Goal: Task Accomplishment & Management: Use online tool/utility

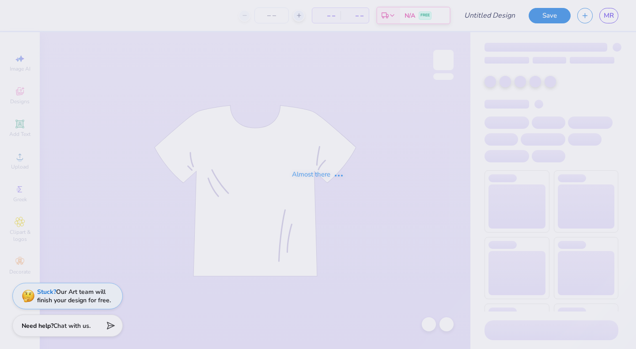
type input "[PERSON_NAME] : The [GEOGRAPHIC_DATA][US_STATE]"
type input "55"
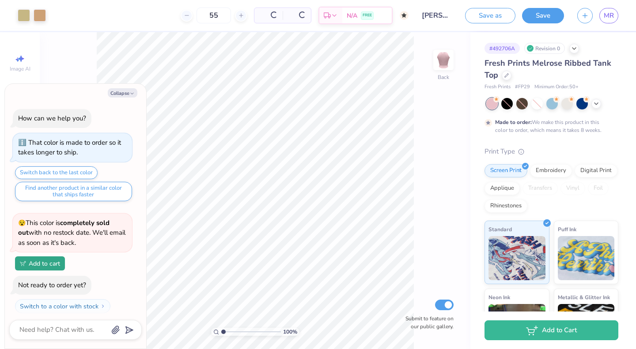
scroll to position [21, 0]
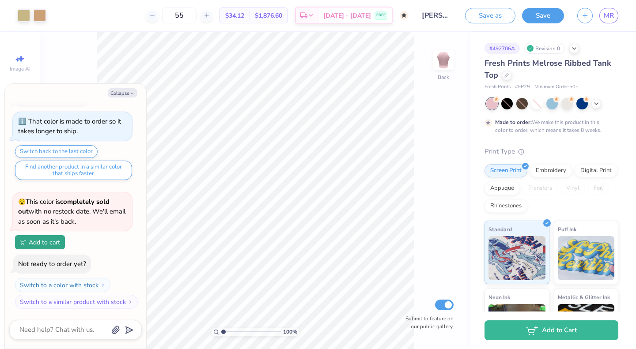
click at [124, 95] on button "Collapse" at bounding box center [123, 92] width 30 height 9
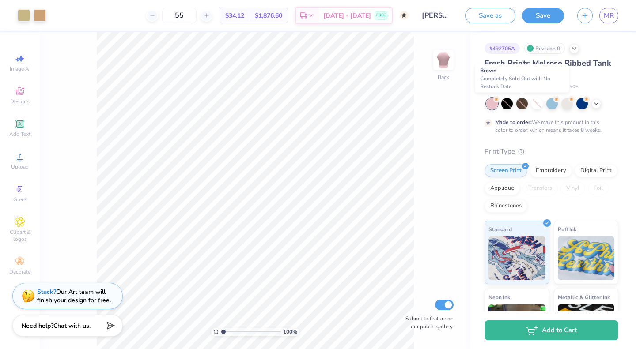
click at [523, 107] on div at bounding box center [521, 103] width 11 height 11
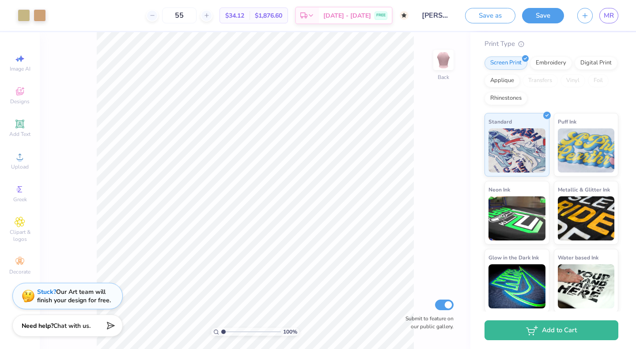
scroll to position [0, 0]
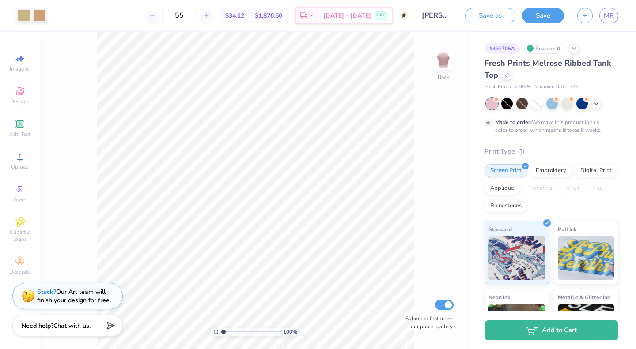
click at [506, 76] on icon at bounding box center [506, 75] width 4 height 4
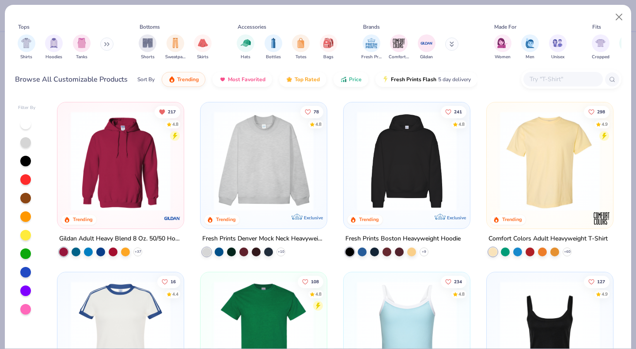
click at [550, 80] on input "text" at bounding box center [563, 79] width 68 height 10
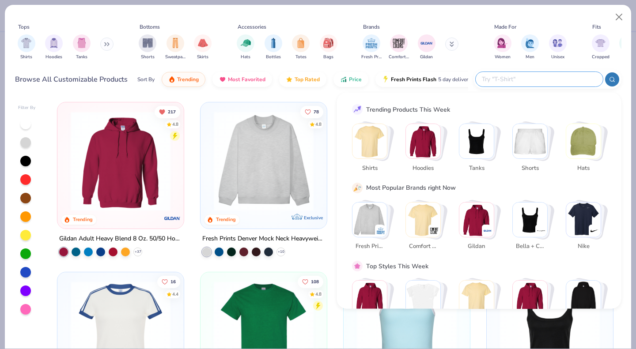
click at [478, 143] on img "Stack Card Button Tanks" at bounding box center [476, 141] width 34 height 34
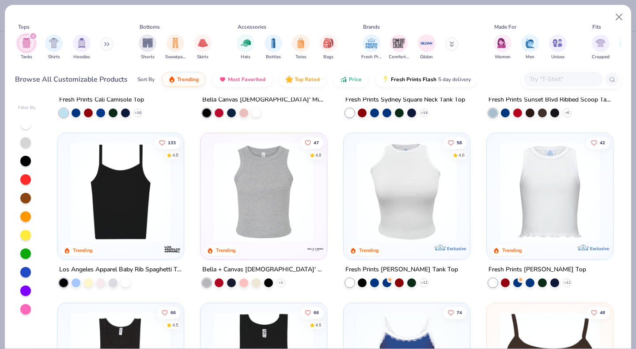
scroll to position [131, 0]
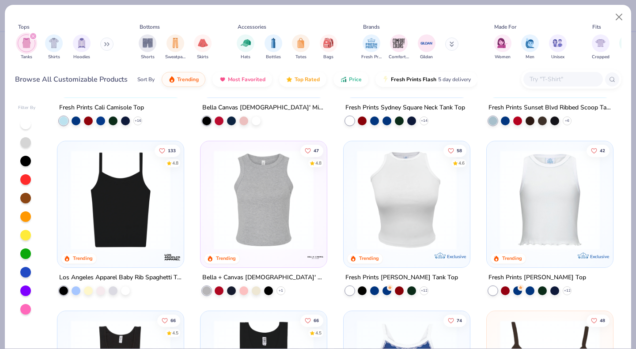
click at [278, 195] on img at bounding box center [263, 200] width 109 height 100
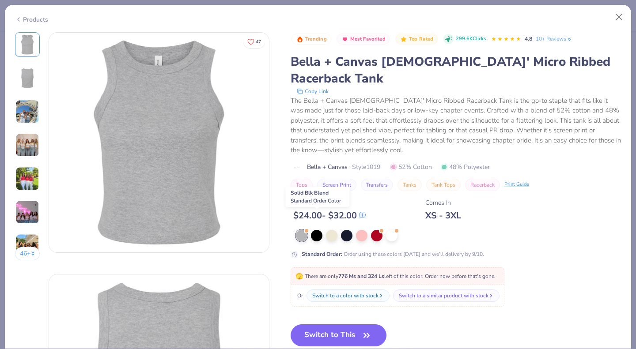
click at [319, 230] on div at bounding box center [316, 235] width 11 height 11
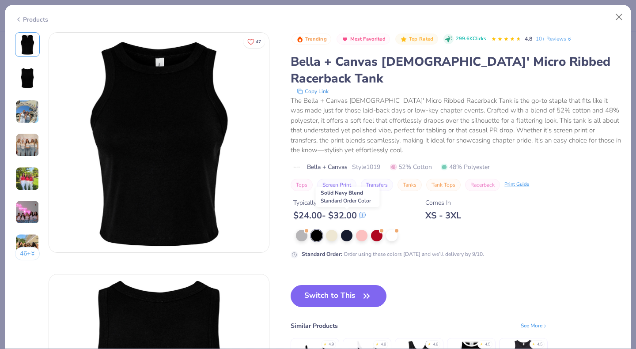
click at [352, 230] on div at bounding box center [346, 235] width 11 height 11
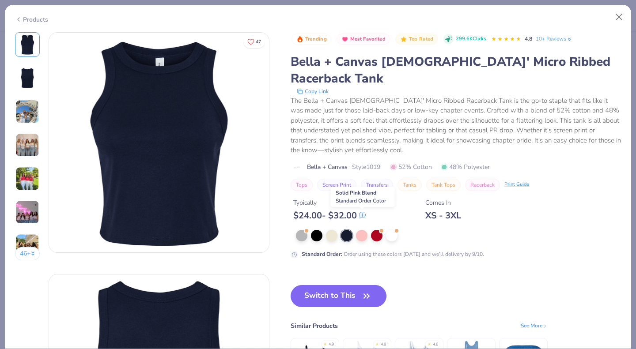
click at [363, 230] on div at bounding box center [361, 235] width 11 height 11
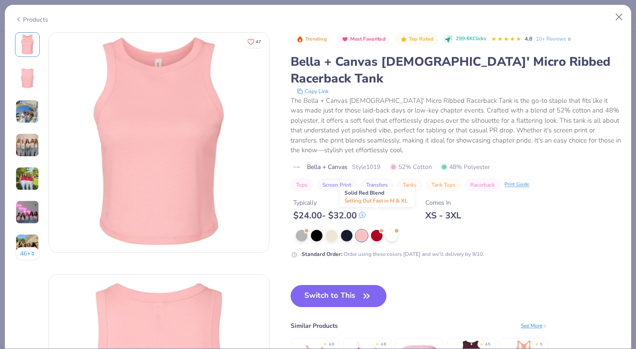
click at [377, 230] on div at bounding box center [376, 235] width 11 height 11
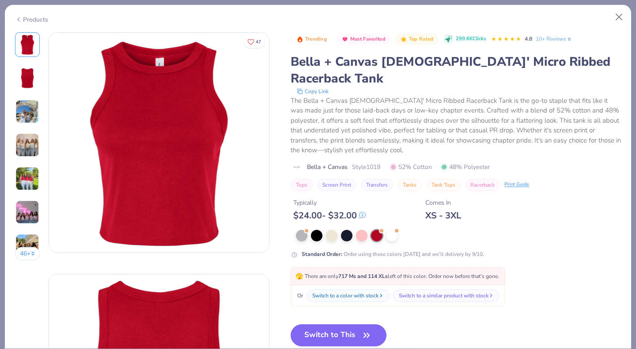
click at [394, 230] on div at bounding box center [391, 235] width 11 height 11
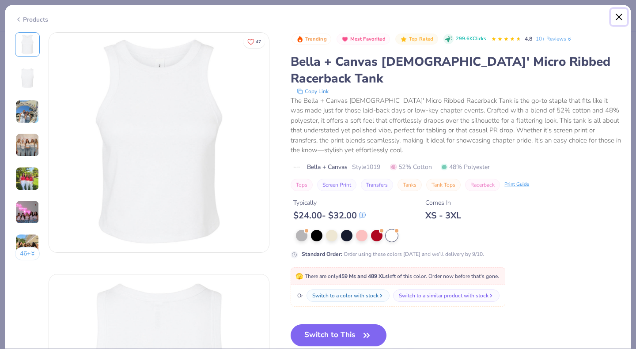
click at [624, 17] on button "Close" at bounding box center [619, 17] width 17 height 17
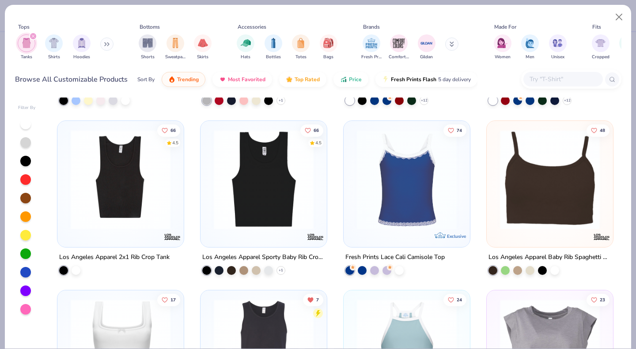
scroll to position [320, 0]
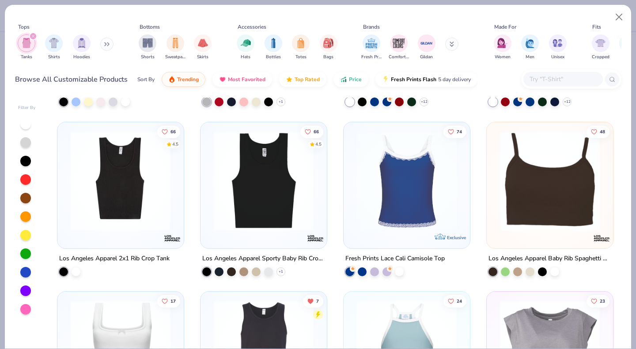
click at [256, 168] on img at bounding box center [263, 181] width 109 height 100
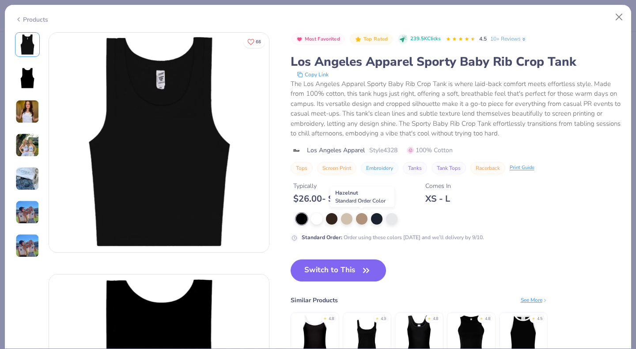
click at [362, 218] on div at bounding box center [361, 218] width 11 height 11
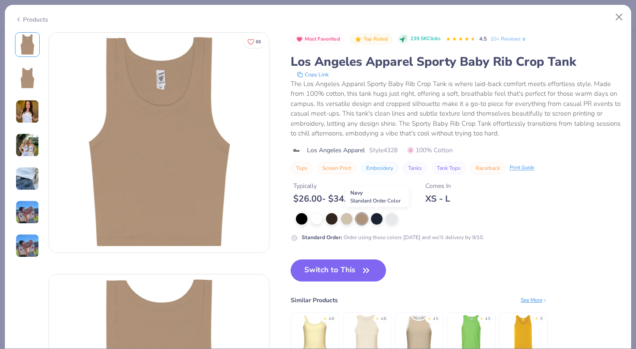
click at [379, 222] on div at bounding box center [376, 218] width 11 height 11
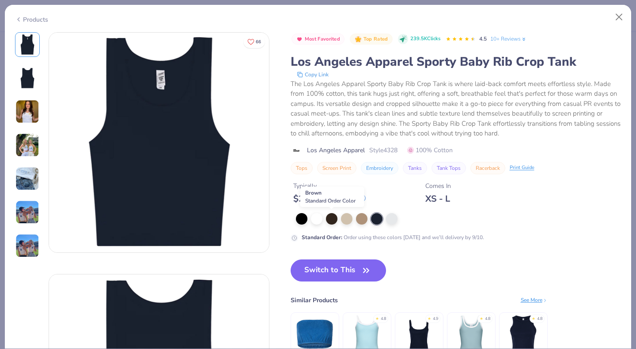
click at [329, 222] on div at bounding box center [331, 218] width 11 height 11
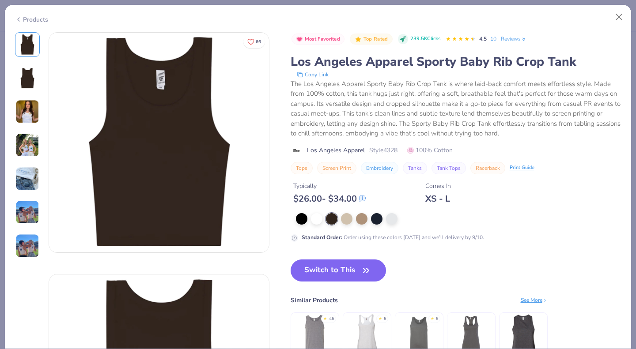
click at [334, 273] on button "Switch to This" at bounding box center [339, 271] width 96 height 22
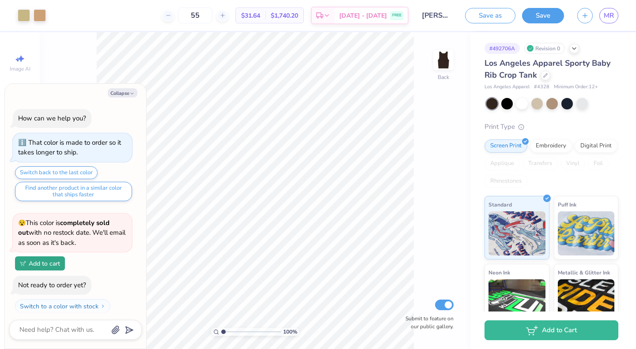
scroll to position [75, 0]
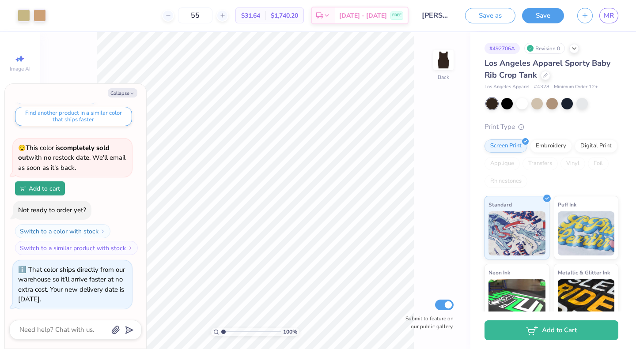
click at [119, 94] on button "Collapse" at bounding box center [123, 92] width 30 height 9
type textarea "x"
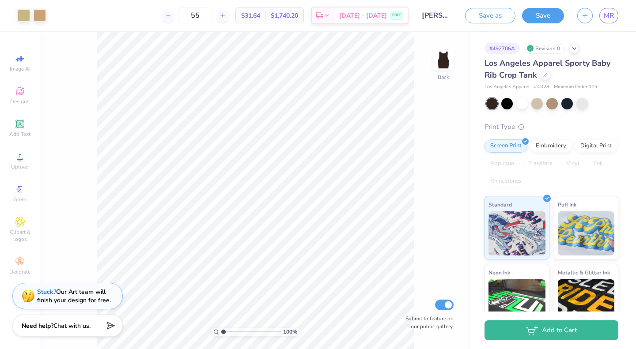
click at [544, 77] on div at bounding box center [546, 76] width 10 height 10
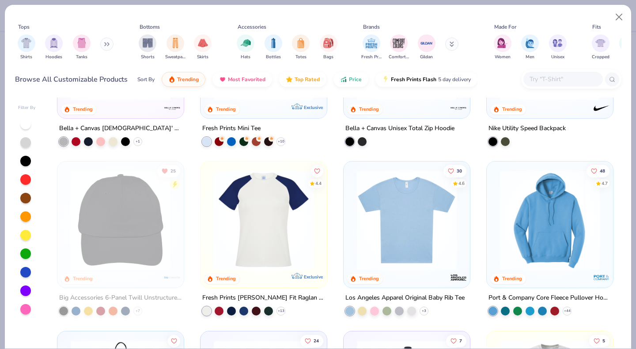
scroll to position [1809, 0]
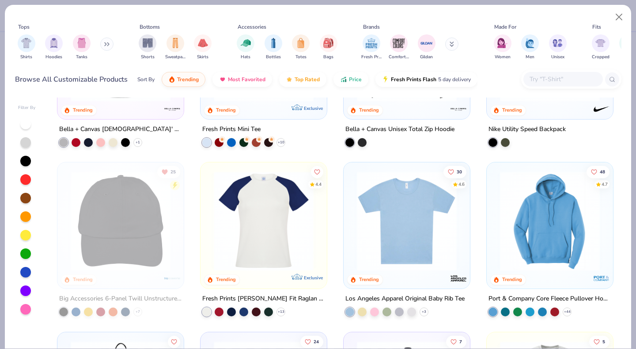
click at [256, 226] on img at bounding box center [263, 221] width 109 height 100
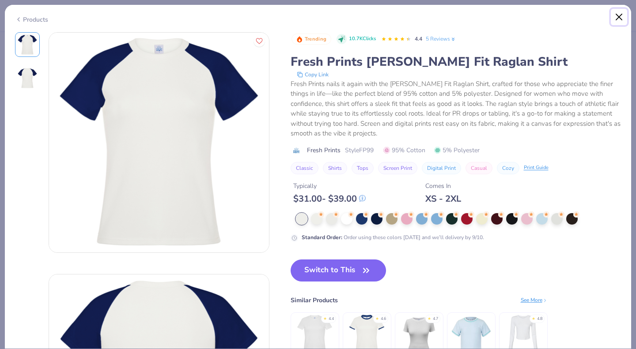
click at [618, 16] on button "Close" at bounding box center [619, 17] width 17 height 17
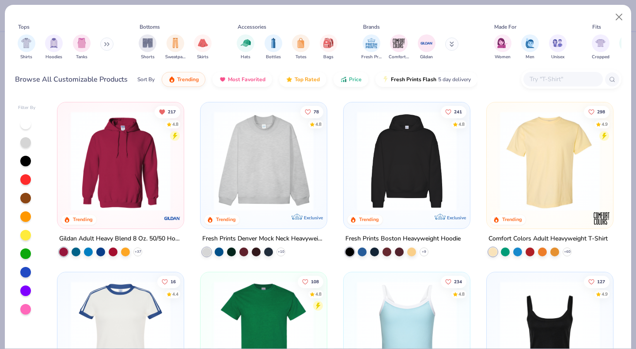
click at [554, 78] on input "text" at bounding box center [563, 79] width 68 height 10
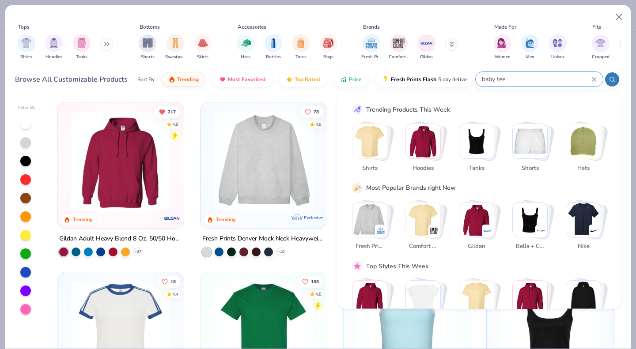
type input "baby tee"
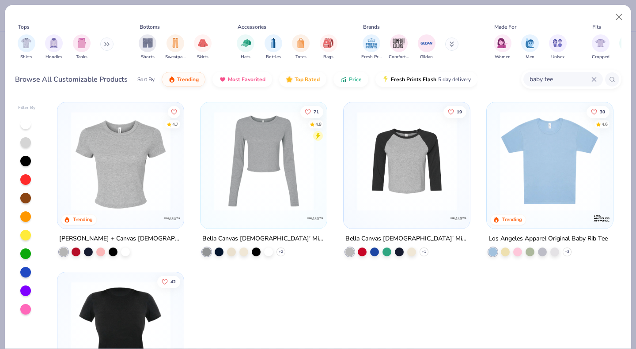
click at [100, 147] on img at bounding box center [120, 161] width 109 height 100
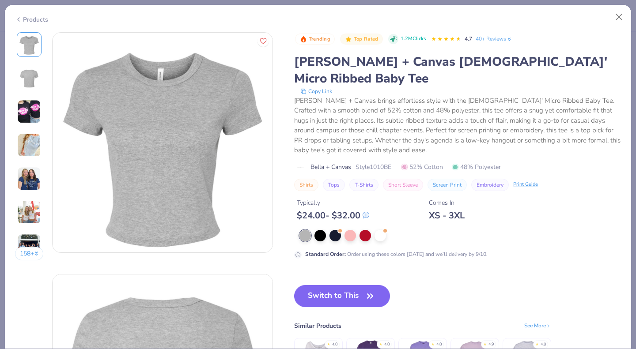
click at [322, 230] on div at bounding box center [319, 235] width 11 height 11
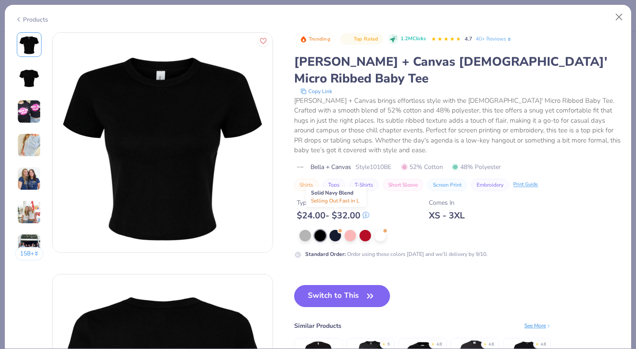
click at [337, 230] on div at bounding box center [335, 235] width 11 height 11
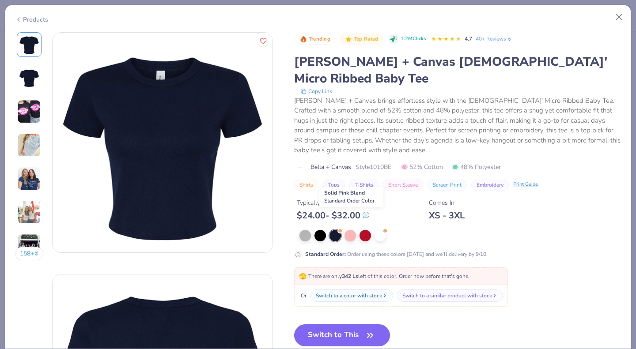
click at [355, 230] on div at bounding box center [350, 235] width 11 height 11
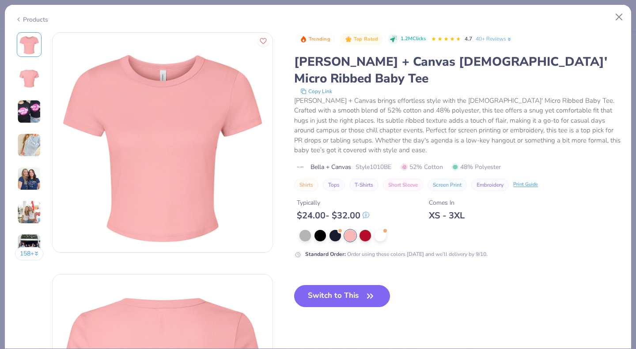
click at [368, 230] on div at bounding box center [365, 235] width 11 height 11
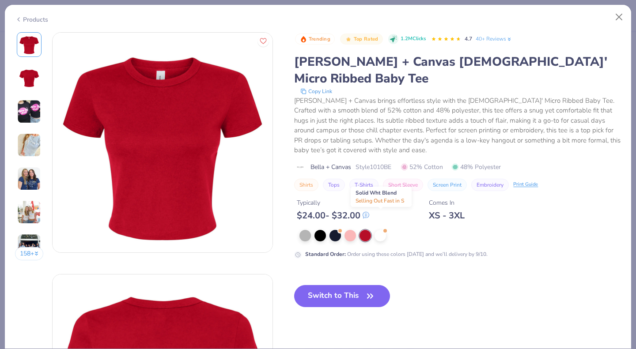
click at [386, 230] on div at bounding box center [380, 235] width 11 height 11
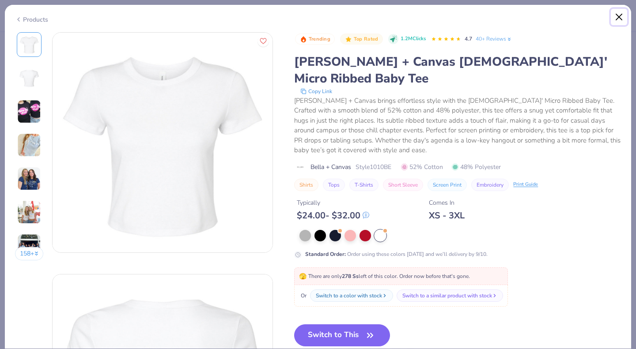
click at [619, 13] on button "Close" at bounding box center [619, 17] width 17 height 17
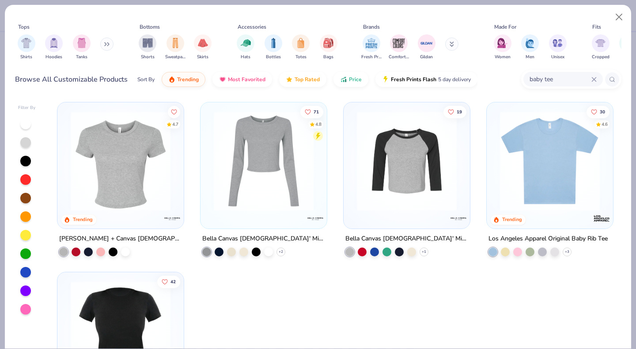
click at [0, 0] on icon at bounding box center [0, 0] width 0 height 0
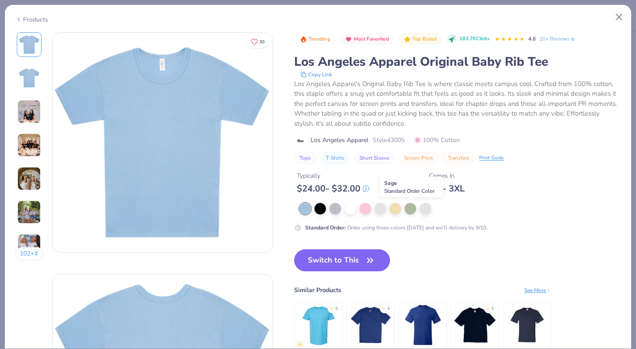
click at [411, 209] on div at bounding box center [410, 208] width 11 height 11
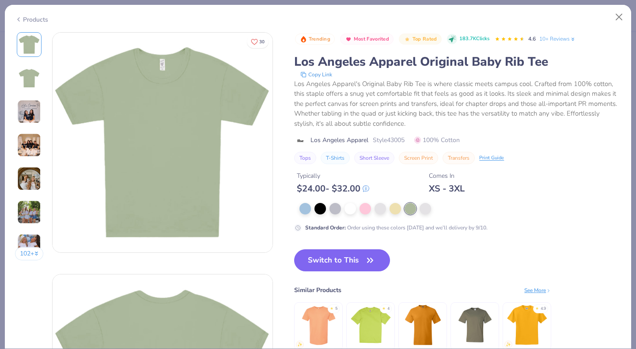
click at [322, 211] on div at bounding box center [319, 208] width 11 height 11
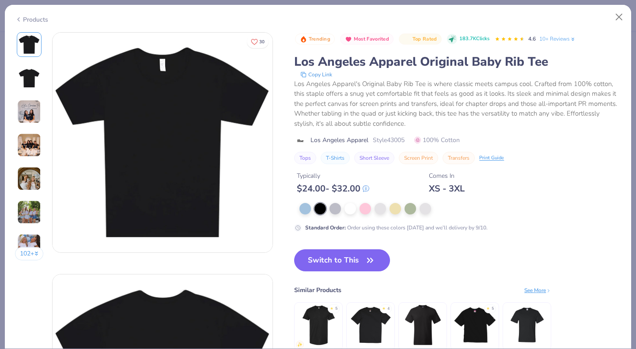
click at [330, 210] on div at bounding box center [335, 208] width 11 height 11
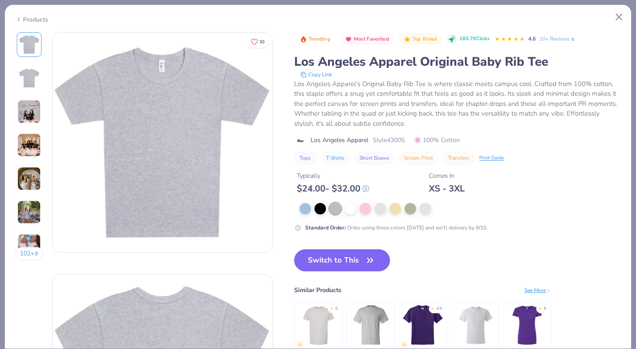
click at [348, 211] on div at bounding box center [350, 208] width 11 height 11
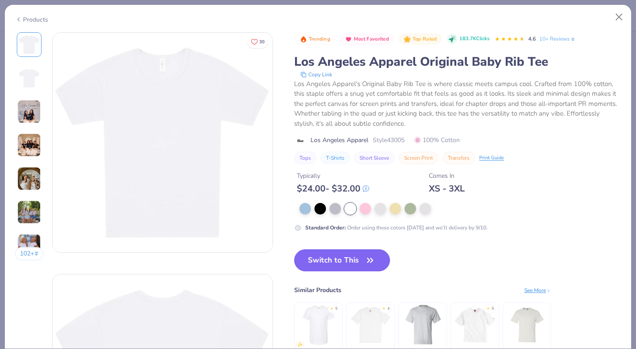
click at [370, 210] on div at bounding box center [365, 208] width 11 height 11
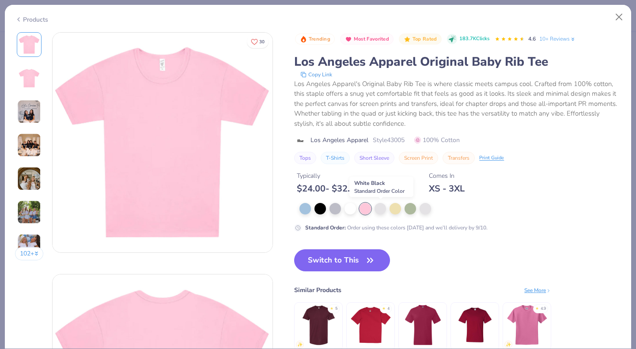
click at [379, 211] on div at bounding box center [380, 208] width 11 height 11
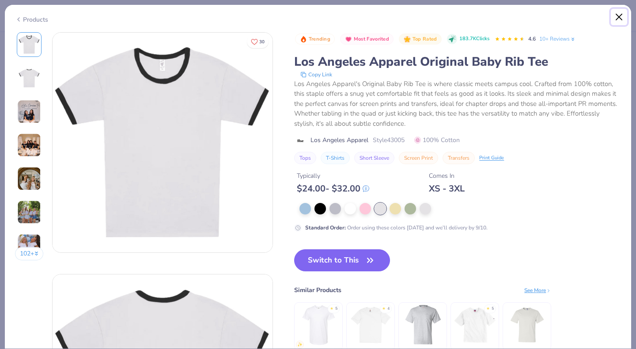
click at [618, 17] on button "Close" at bounding box center [619, 17] width 17 height 17
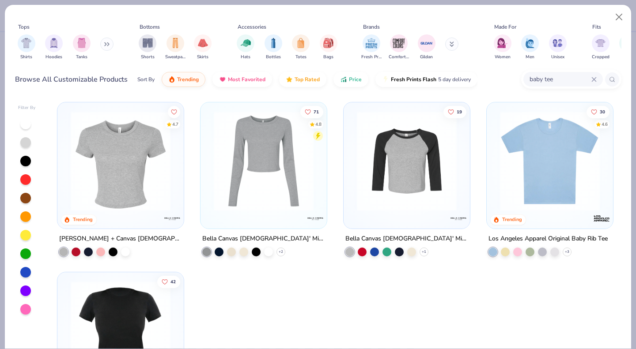
scroll to position [92, 0]
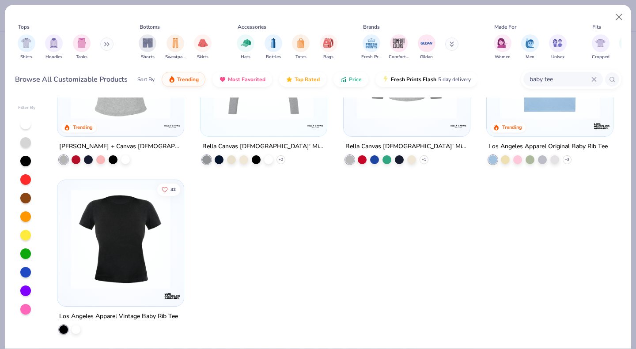
click at [144, 247] on img at bounding box center [120, 239] width 109 height 100
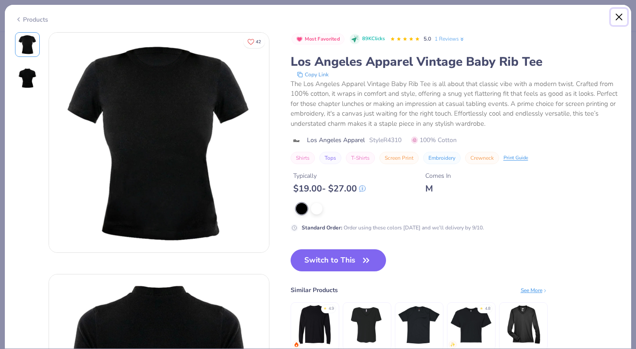
click at [615, 17] on button "Close" at bounding box center [619, 17] width 17 height 17
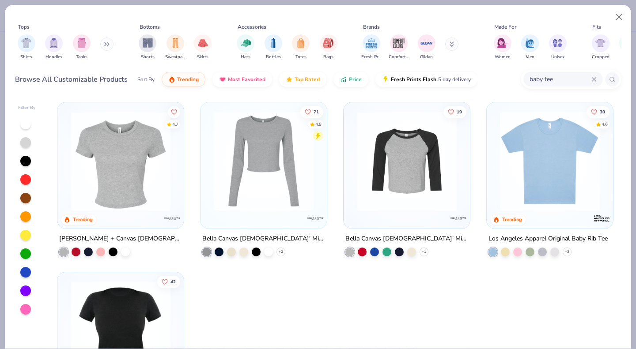
click at [23, 199] on div at bounding box center [25, 198] width 11 height 11
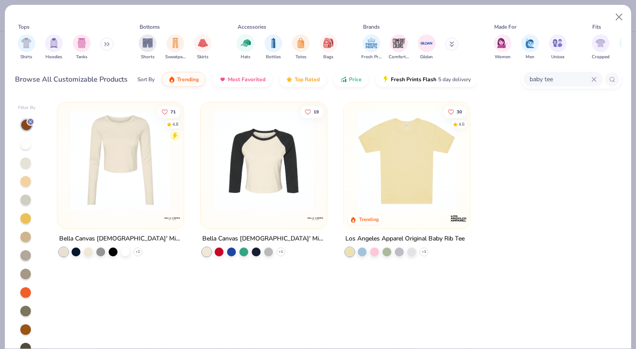
scroll to position [14, 0]
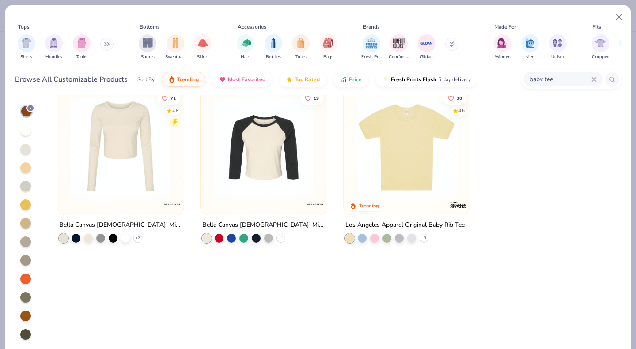
click at [26, 314] on div at bounding box center [25, 316] width 11 height 11
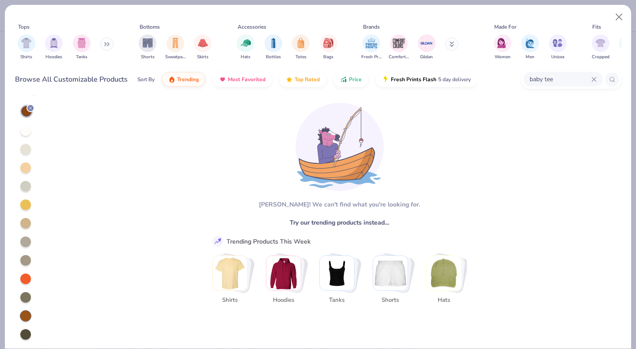
click at [27, 224] on div at bounding box center [25, 223] width 11 height 11
click at [25, 246] on div at bounding box center [25, 242] width 11 height 11
click at [26, 261] on div at bounding box center [25, 260] width 11 height 11
click at [30, 107] on line at bounding box center [30, 108] width 3 height 3
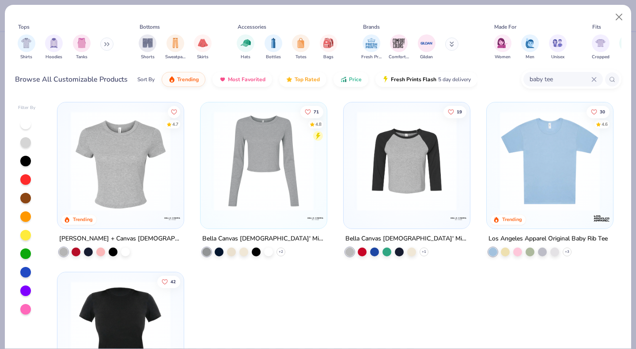
click at [24, 193] on div at bounding box center [25, 198] width 11 height 11
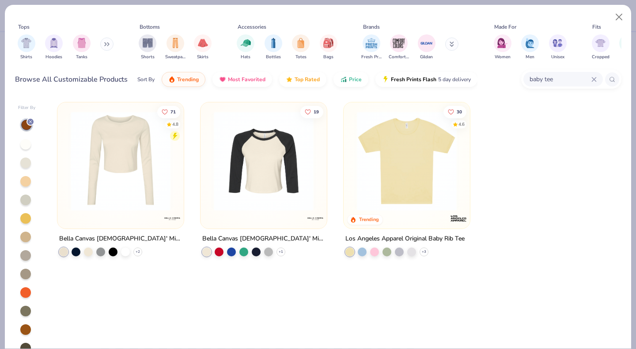
click at [592, 77] on icon at bounding box center [593, 79] width 5 height 5
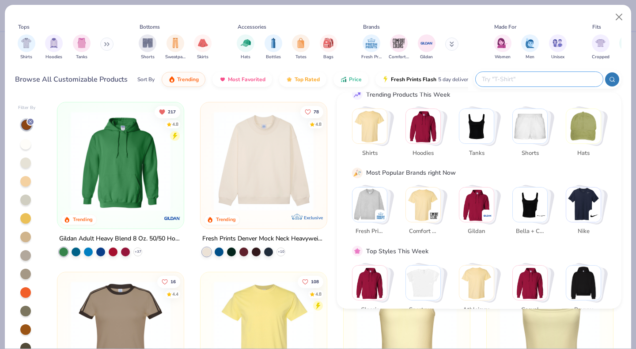
scroll to position [55, 0]
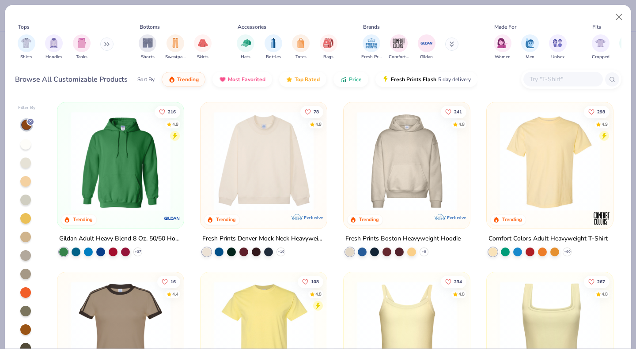
click at [622, 54] on div "Tops Shirts Hoodies Tanks Bottoms Shorts Sweatpants Skirts Accessories Hats Bot…" at bounding box center [318, 50] width 626 height 91
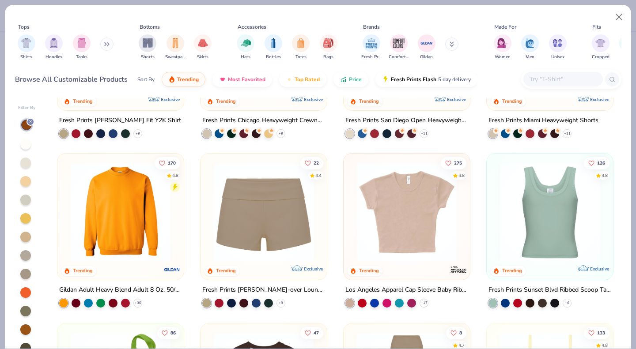
scroll to position [497, 0]
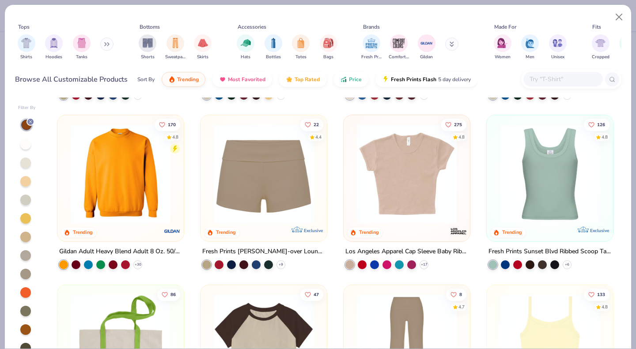
click at [387, 175] on img at bounding box center [406, 174] width 109 height 100
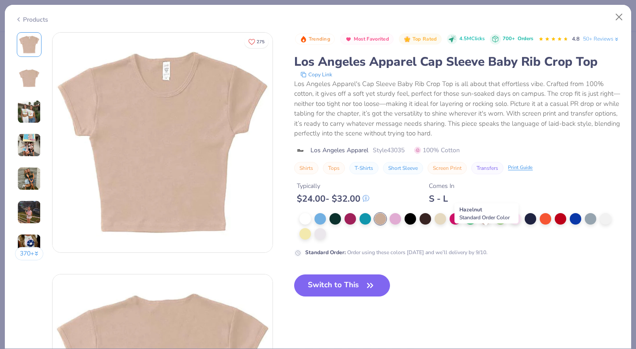
click at [487, 225] on div at bounding box center [485, 218] width 11 height 11
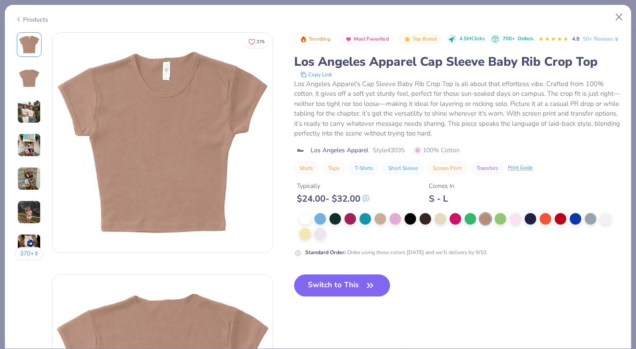
click at [334, 296] on button "Switch to This" at bounding box center [342, 286] width 96 height 22
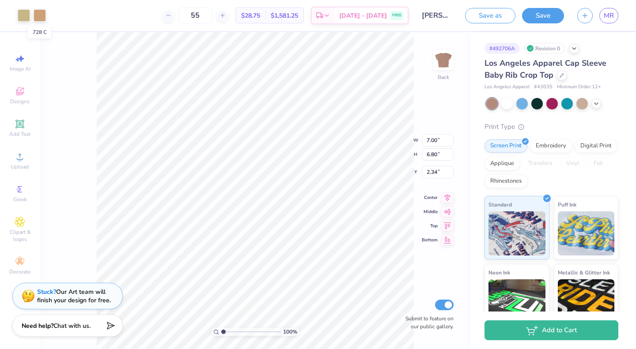
click at [36, 14] on div at bounding box center [40, 15] width 12 height 12
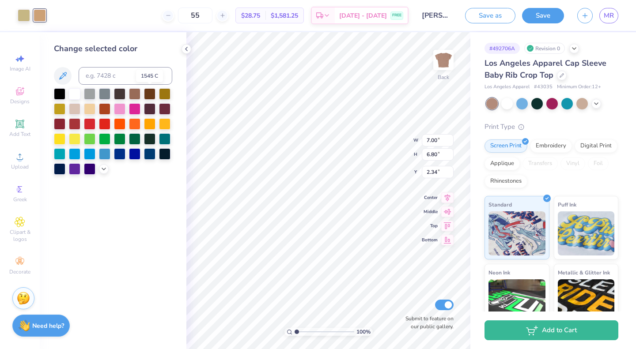
click at [146, 95] on div at bounding box center [149, 93] width 11 height 11
click at [22, 11] on div at bounding box center [24, 15] width 12 height 12
click at [148, 94] on div at bounding box center [149, 93] width 11 height 11
click at [152, 110] on div at bounding box center [149, 108] width 11 height 11
click at [148, 94] on div at bounding box center [149, 93] width 11 height 11
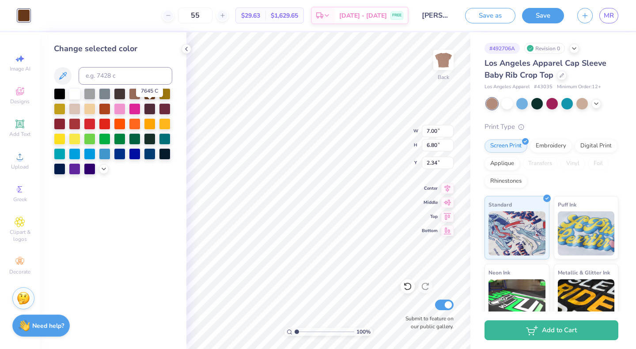
click at [152, 110] on div at bounding box center [149, 108] width 11 height 11
type input "0.91"
type input "0.29"
type input "6.39"
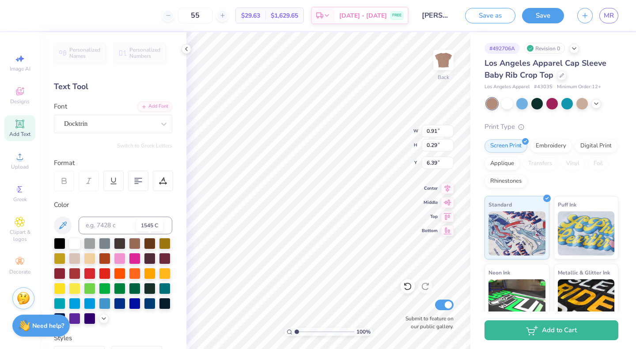
click at [149, 244] on div at bounding box center [149, 243] width 11 height 11
type input "0.89"
type input "0.27"
type input "6.41"
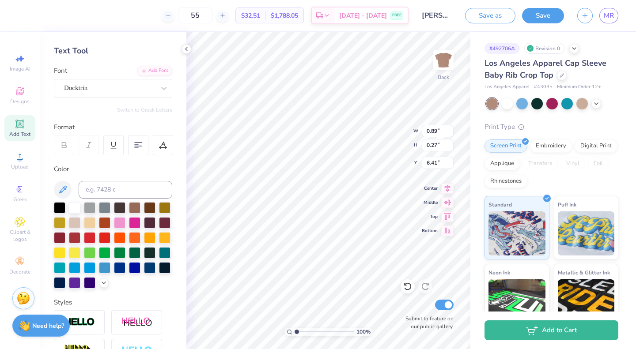
scroll to position [31, 0]
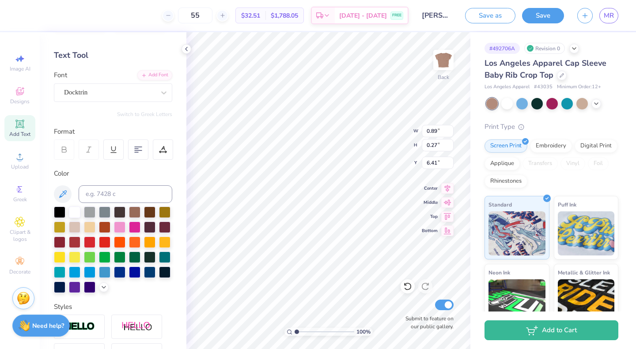
type input "2.22"
type input "0.35"
type input "8.23"
click at [23, 13] on div at bounding box center [24, 15] width 12 height 12
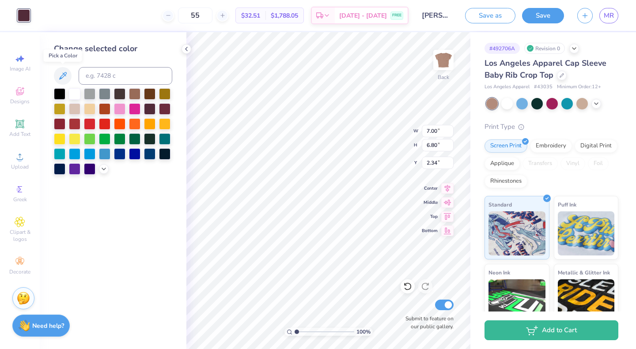
click at [61, 73] on icon at bounding box center [62, 76] width 11 height 11
click at [102, 167] on icon at bounding box center [103, 169] width 7 height 7
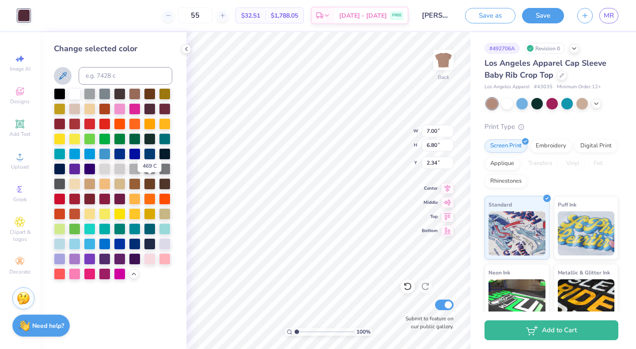
click at [155, 183] on div at bounding box center [149, 183] width 11 height 11
click at [167, 185] on div at bounding box center [164, 183] width 11 height 11
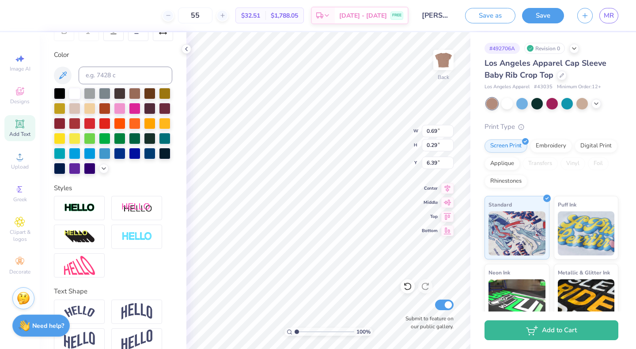
scroll to position [151, 0]
click at [99, 173] on div at bounding box center [104, 168] width 10 height 10
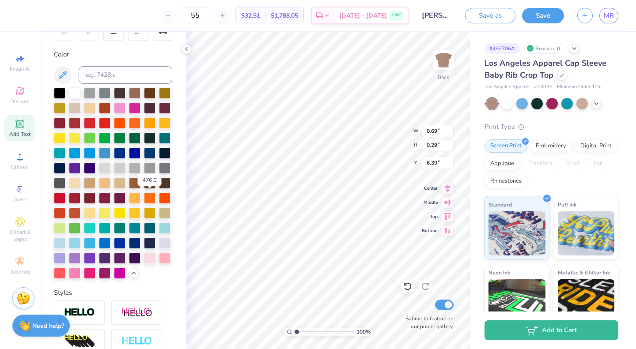
click at [159, 189] on div at bounding box center [164, 183] width 11 height 11
type input "0.67"
type input "0.27"
type input "6.42"
type input "7.00"
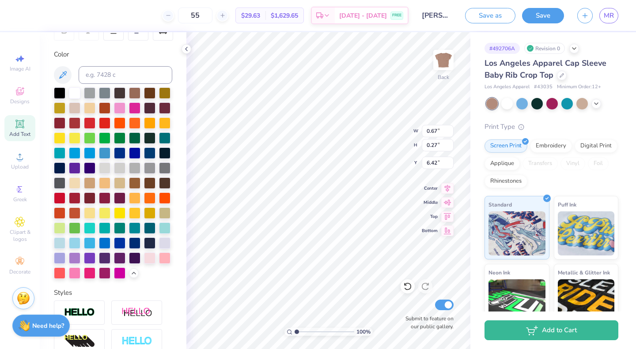
type input "6.80"
type input "2.34"
type input "0.89"
type input "0.27"
type input "6.41"
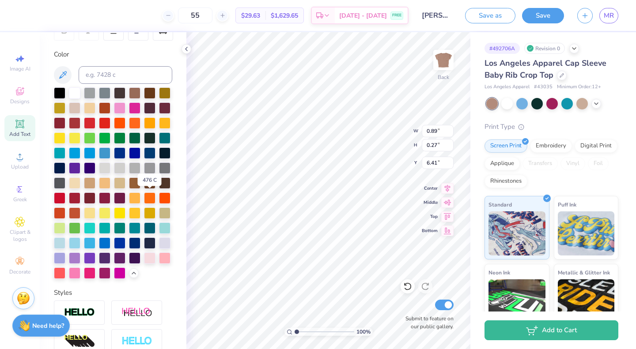
click at [159, 189] on div at bounding box center [164, 183] width 11 height 11
type input "2.22"
type input "0.35"
type input "8.23"
click at [159, 189] on div at bounding box center [164, 183] width 11 height 11
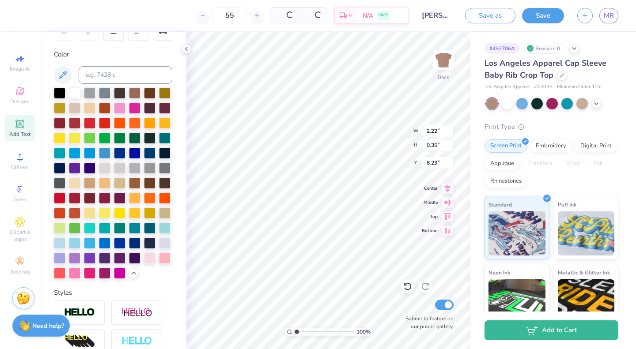
type input "2.20"
type input "0.33"
type input "8.27"
type input "2.27"
click at [188, 46] on icon at bounding box center [186, 48] width 7 height 7
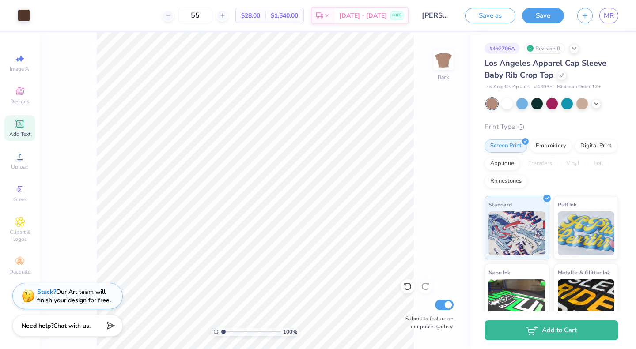
click at [595, 96] on div "Los Angeles Apparel Cap Sleeve Baby Rib Crop Top Los Angeles Apparel # 43035 Mi…" at bounding box center [552, 226] width 134 height 338
click at [597, 103] on icon at bounding box center [596, 103] width 7 height 7
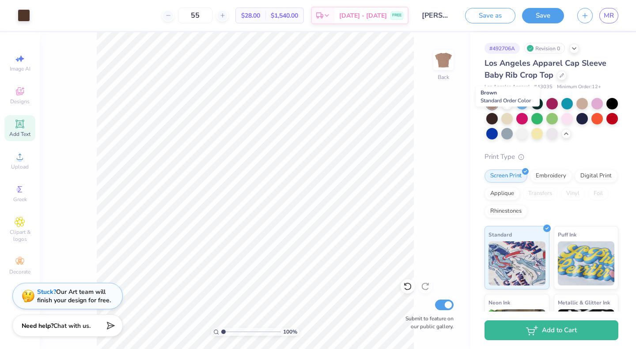
click at [498, 118] on div at bounding box center [491, 118] width 11 height 11
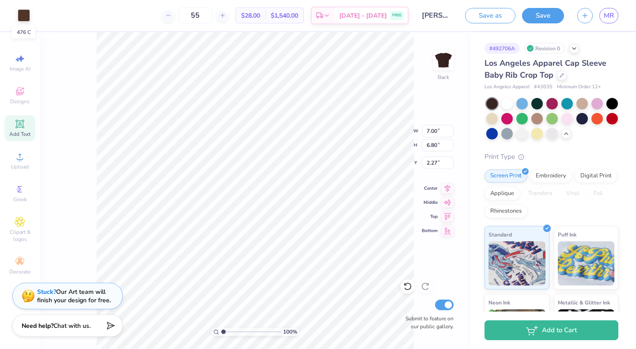
click at [23, 20] on div at bounding box center [24, 15] width 12 height 12
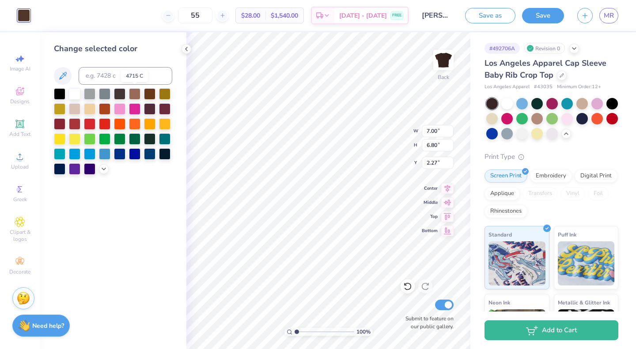
click at [131, 97] on div at bounding box center [134, 93] width 11 height 11
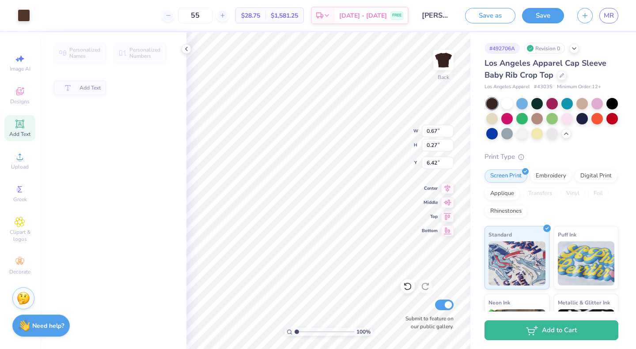
type input "0.67"
type input "0.27"
type input "6.42"
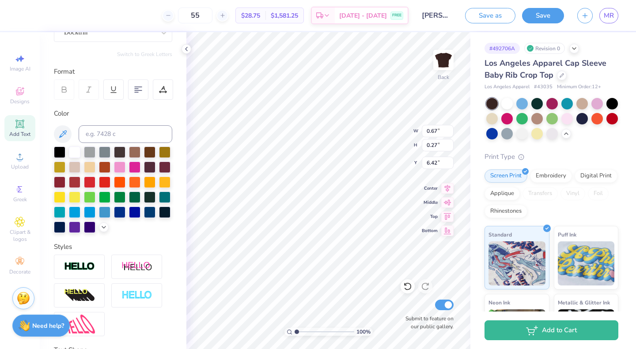
scroll to position [92, 0]
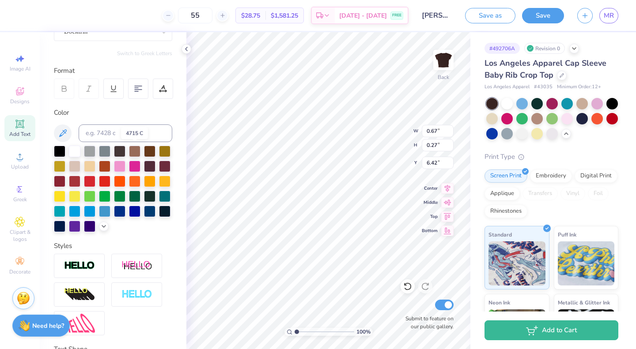
click at [136, 150] on div at bounding box center [134, 151] width 11 height 11
type input "0.89"
type input "6.41"
click at [136, 149] on div at bounding box center [134, 151] width 11 height 11
type input "2.20"
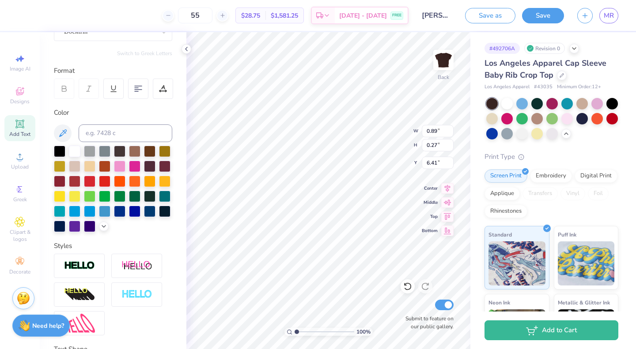
type input "0.33"
type input "8.27"
click at [132, 149] on div at bounding box center [134, 151] width 11 height 11
type input "6.48"
click at [187, 45] on icon at bounding box center [186, 48] width 7 height 7
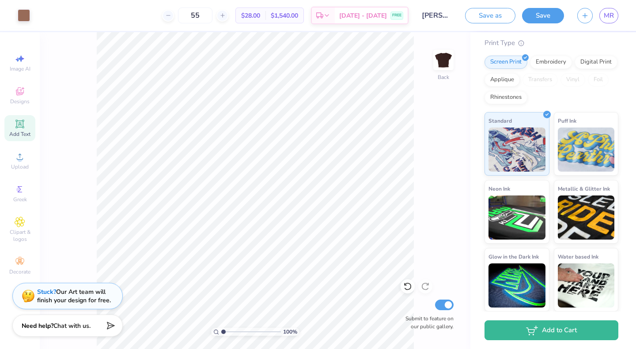
scroll to position [0, 0]
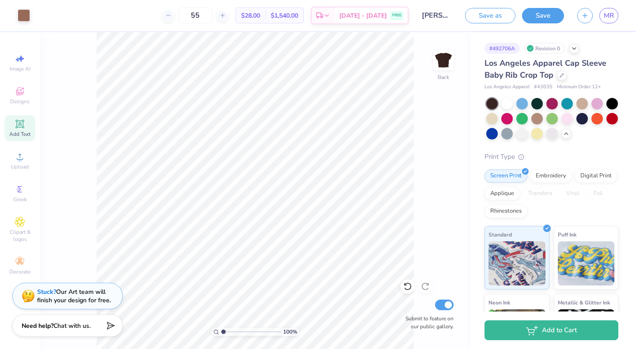
click at [570, 133] on icon at bounding box center [566, 133] width 7 height 7
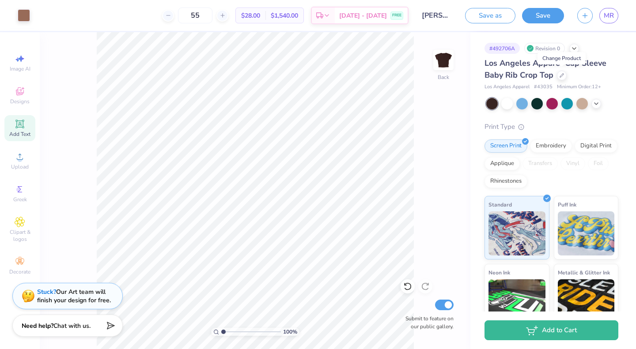
click at [561, 76] on icon at bounding box center [562, 76] width 4 height 4
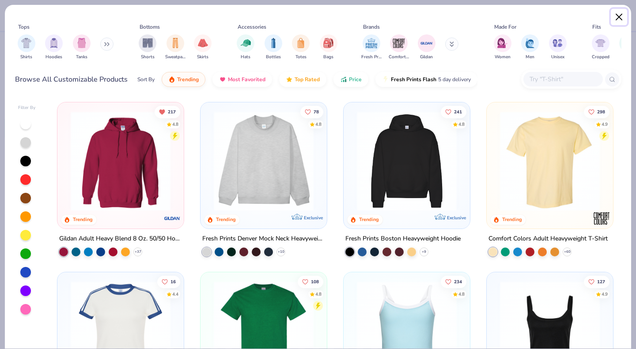
click at [623, 15] on button "Close" at bounding box center [619, 17] width 17 height 17
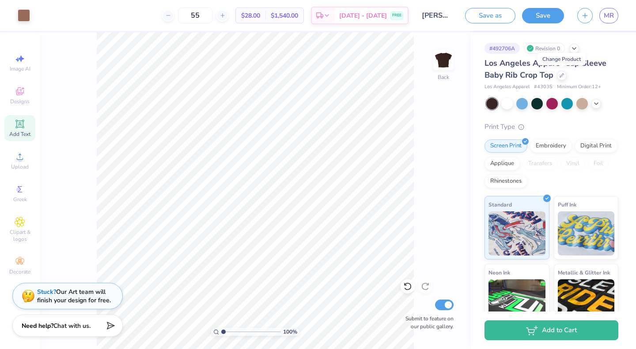
click at [561, 76] on icon at bounding box center [562, 75] width 4 height 4
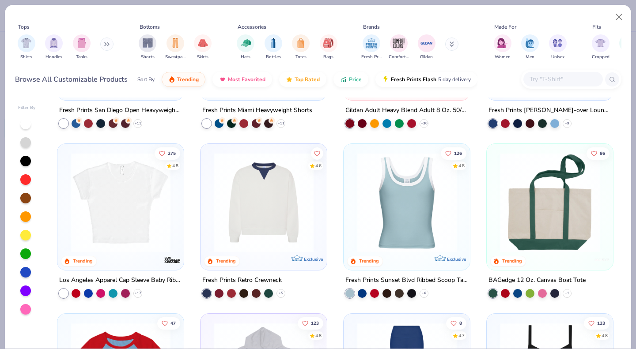
scroll to position [638, 0]
click at [141, 210] on img at bounding box center [120, 203] width 109 height 100
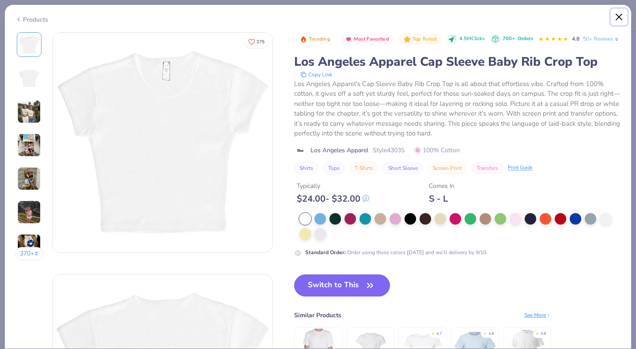
click at [616, 14] on button "Close" at bounding box center [619, 17] width 17 height 17
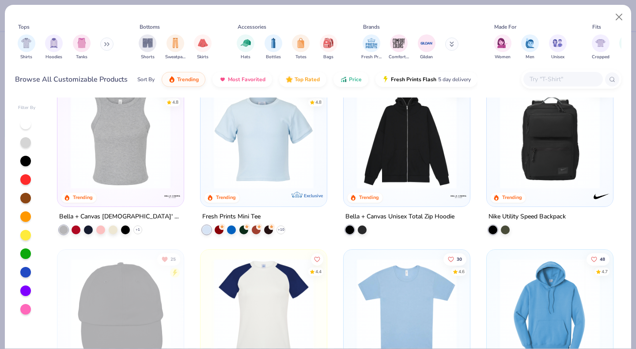
scroll to position [1722, 0]
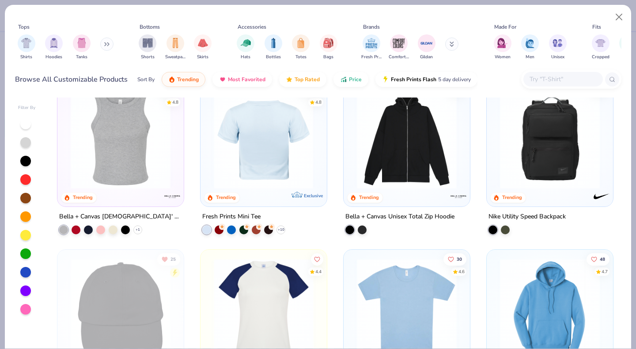
click at [268, 139] on div at bounding box center [264, 139] width 326 height 100
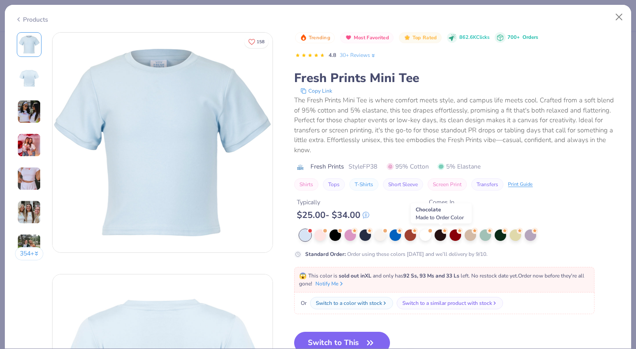
click at [441, 236] on div at bounding box center [440, 235] width 11 height 11
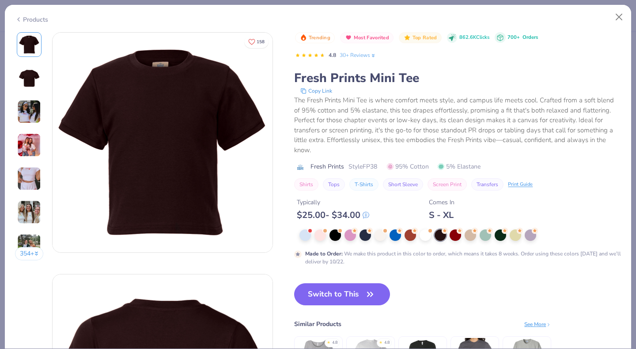
click at [316, 303] on button "Switch to This" at bounding box center [342, 295] width 96 height 22
click at [359, 292] on button "Switch to This" at bounding box center [342, 295] width 96 height 22
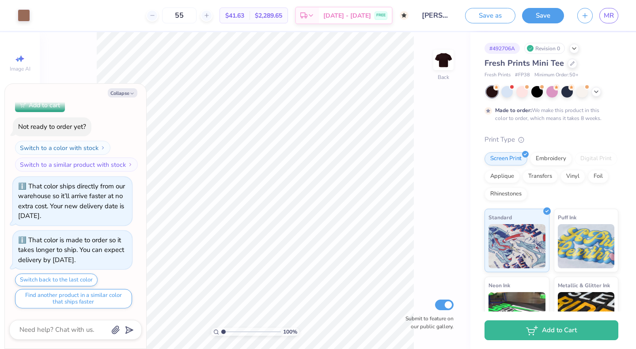
click at [120, 94] on button "Collapse" at bounding box center [123, 92] width 30 height 9
type textarea "x"
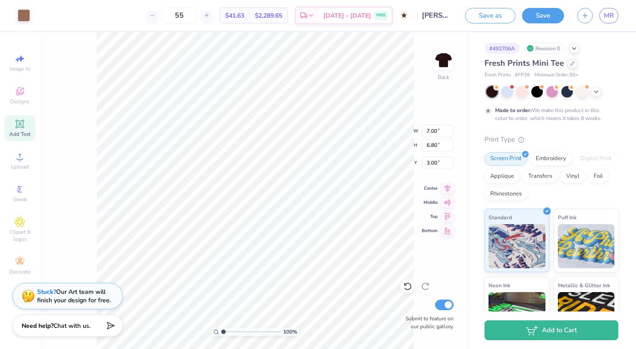
type input "3.00"
type input "2.20"
type input "0.33"
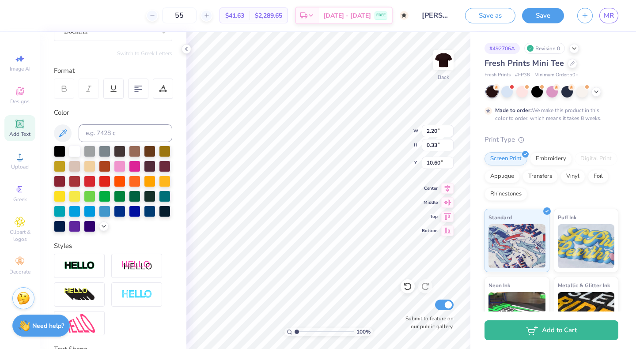
type input "8.97"
type input "0.89"
type input "0.27"
type input "6.40"
type input "0.67"
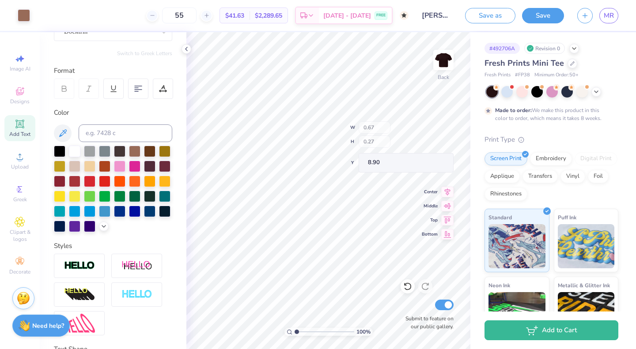
type input "6.54"
type input "6.53"
click at [188, 45] on div at bounding box center [187, 49] width 10 height 10
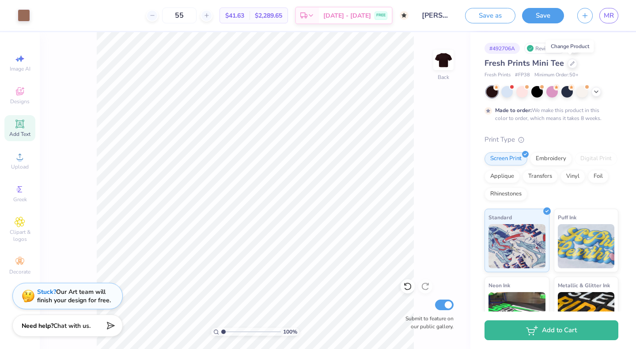
click at [572, 65] on div at bounding box center [573, 64] width 10 height 10
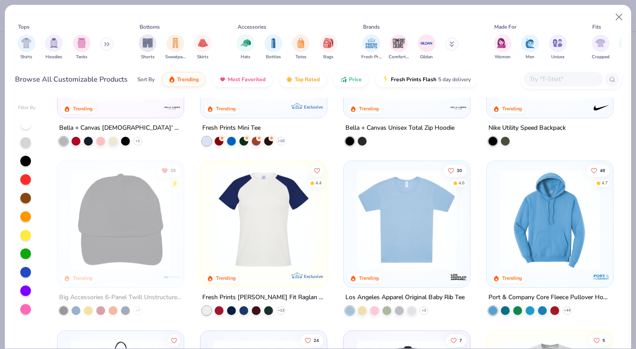
scroll to position [1810, 0]
click at [425, 208] on img at bounding box center [406, 220] width 109 height 100
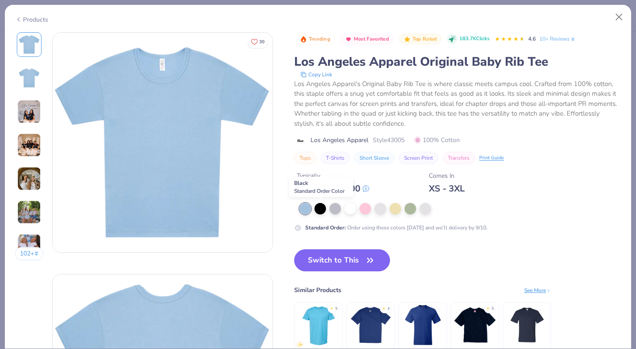
click at [317, 211] on div at bounding box center [319, 208] width 11 height 11
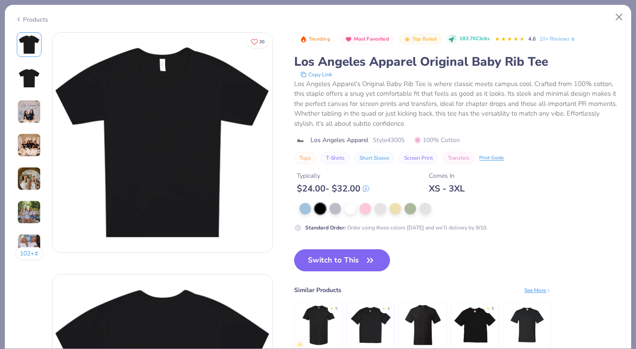
click at [346, 257] on button "Switch to This" at bounding box center [342, 261] width 96 height 22
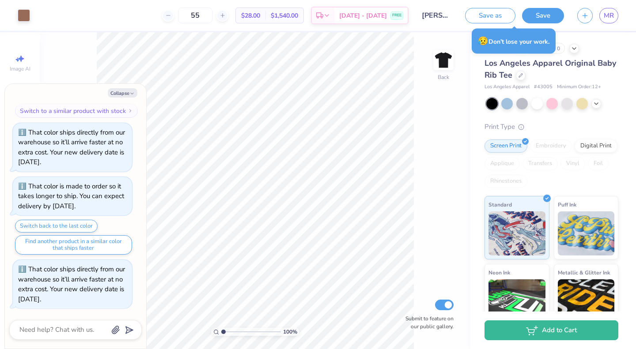
click at [124, 92] on button "Collapse" at bounding box center [123, 92] width 30 height 9
type textarea "x"
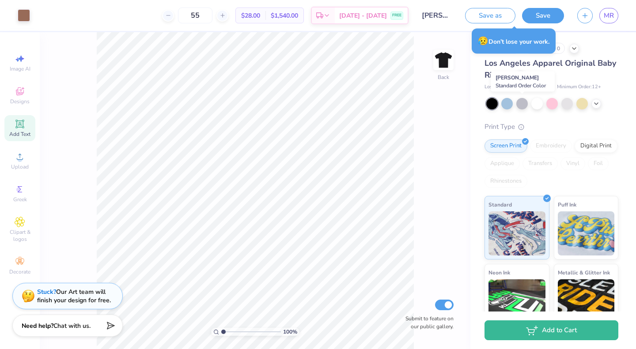
click at [520, 105] on div at bounding box center [521, 103] width 11 height 11
click at [569, 106] on div at bounding box center [566, 103] width 11 height 11
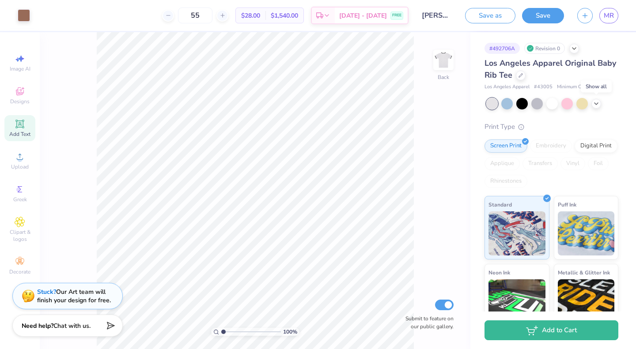
click at [599, 105] on icon at bounding box center [596, 103] width 7 height 7
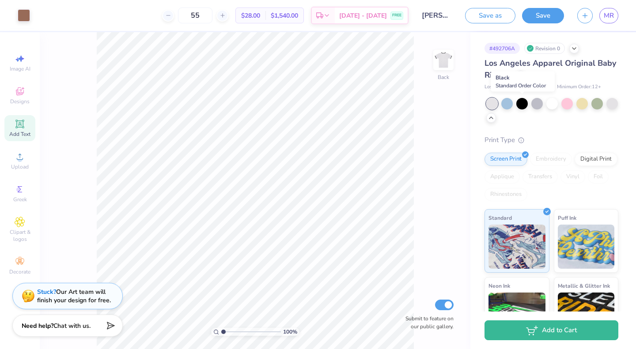
click at [523, 104] on div at bounding box center [521, 103] width 11 height 11
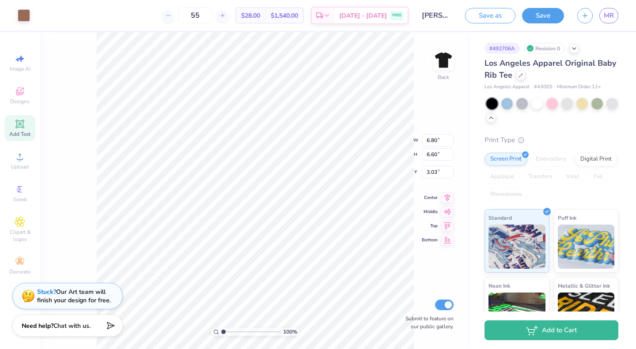
click at [28, 17] on div at bounding box center [24, 15] width 12 height 12
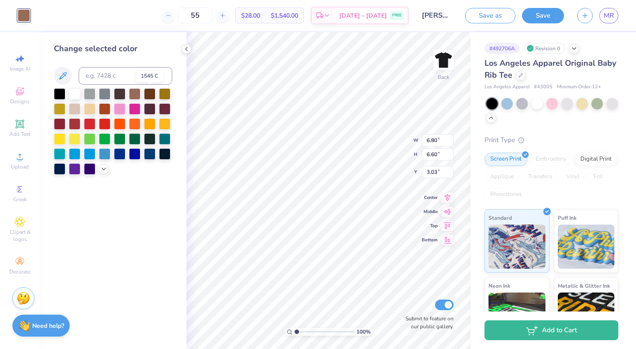
click at [148, 95] on div at bounding box center [149, 93] width 11 height 11
click at [148, 91] on div at bounding box center [149, 93] width 11 height 11
click at [154, 107] on div at bounding box center [149, 108] width 11 height 11
click at [137, 93] on div at bounding box center [134, 93] width 11 height 11
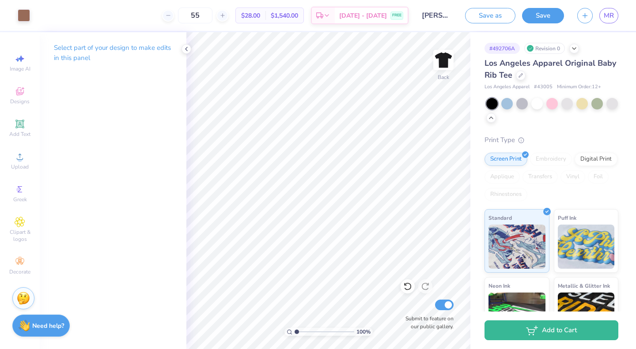
click at [183, 47] on icon at bounding box center [186, 48] width 7 height 7
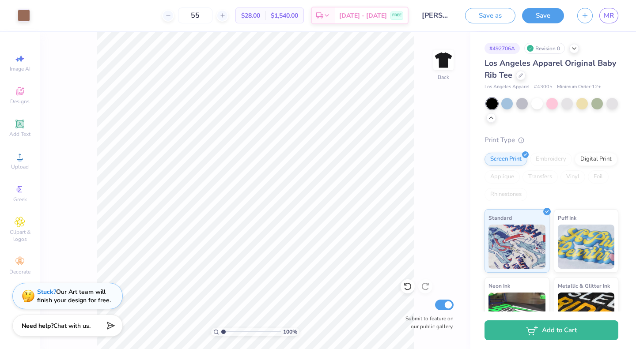
click at [536, 73] on div "Los Angeles Apparel Original Baby Rib Tee" at bounding box center [552, 69] width 134 height 24
click at [523, 75] on icon at bounding box center [521, 76] width 4 height 4
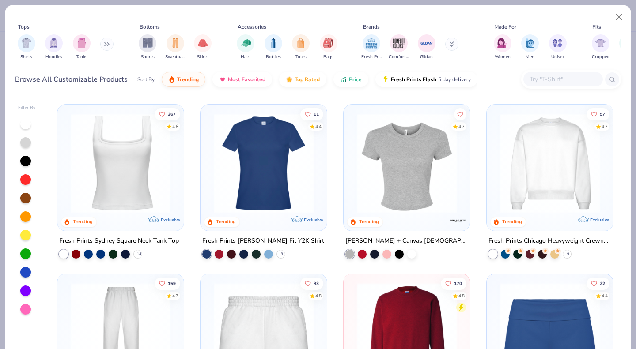
scroll to position [341, 0]
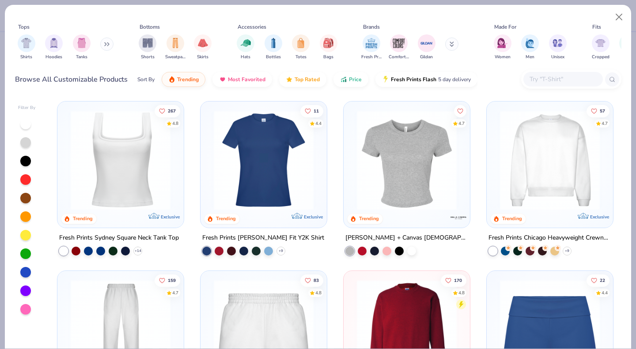
click at [409, 186] on img at bounding box center [406, 160] width 109 height 100
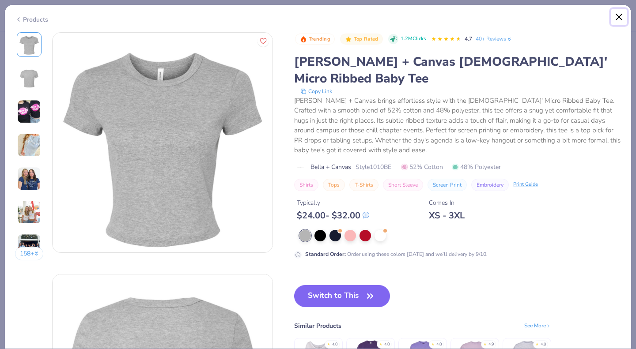
click at [621, 15] on button "Close" at bounding box center [619, 17] width 17 height 17
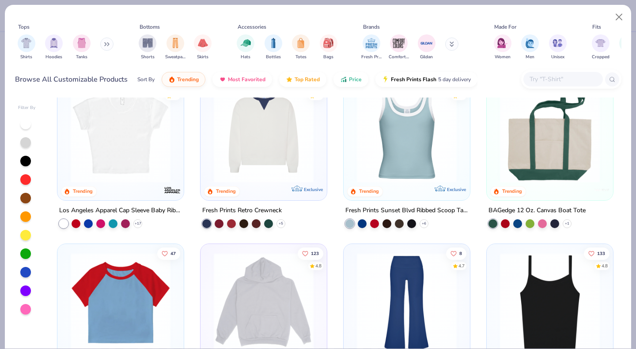
scroll to position [709, 0]
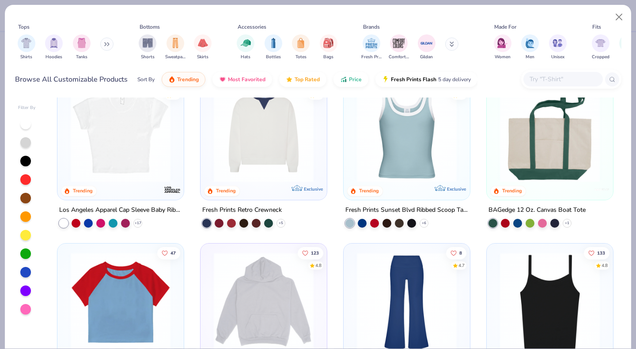
click at [91, 158] on img at bounding box center [120, 133] width 109 height 100
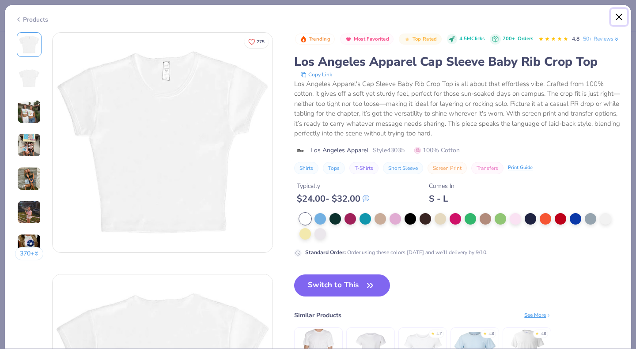
click at [616, 16] on button "Close" at bounding box center [619, 17] width 17 height 17
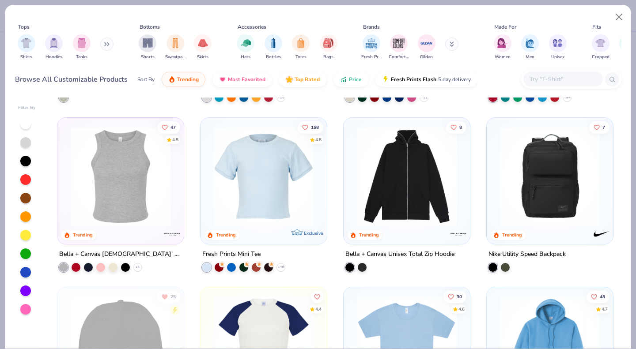
scroll to position [1685, 0]
click at [254, 186] on img at bounding box center [263, 176] width 109 height 100
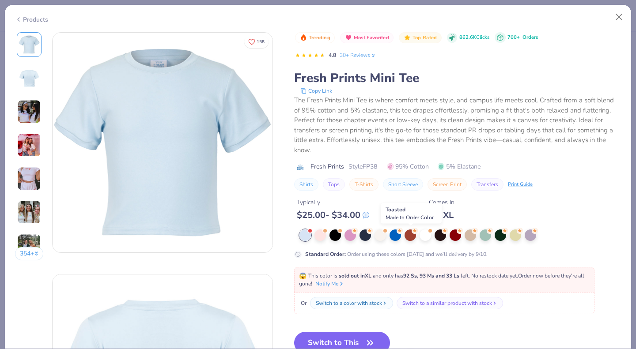
click at [409, 235] on div at bounding box center [410, 235] width 11 height 11
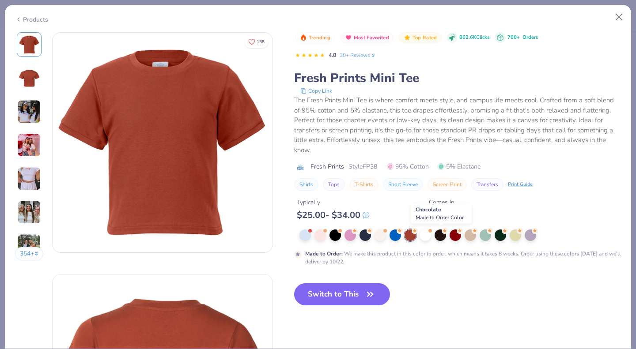
click at [443, 237] on div at bounding box center [440, 235] width 11 height 11
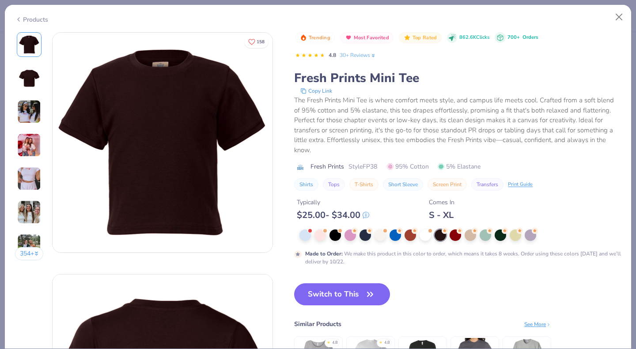
click at [530, 199] on div "Typically $ 25.00 - $ 34.00 Comes In S - XL" at bounding box center [457, 206] width 327 height 30
click at [618, 17] on button "Close" at bounding box center [619, 17] width 17 height 17
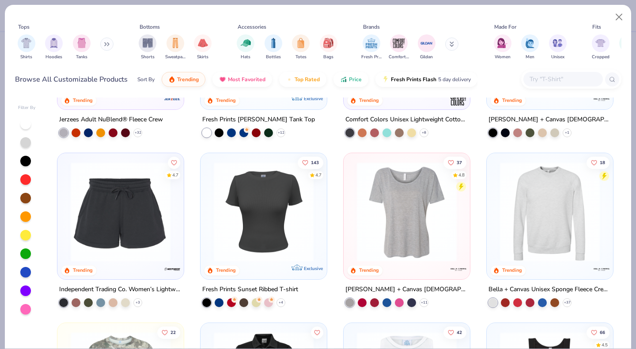
scroll to position [2831, 0]
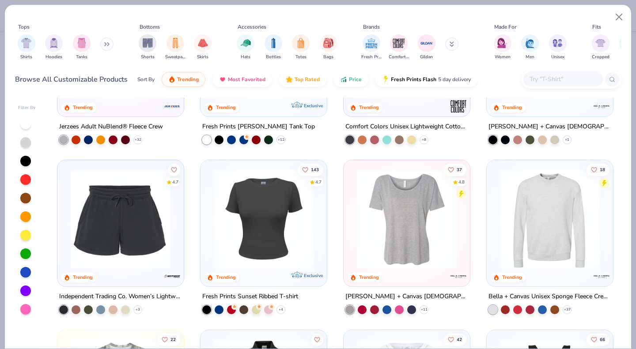
click at [284, 224] on img at bounding box center [263, 219] width 109 height 100
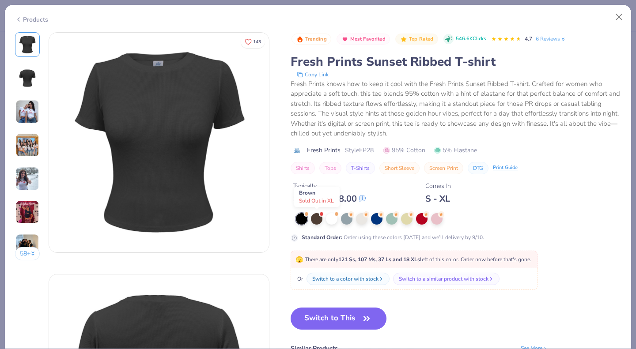
click at [321, 218] on div at bounding box center [316, 218] width 11 height 11
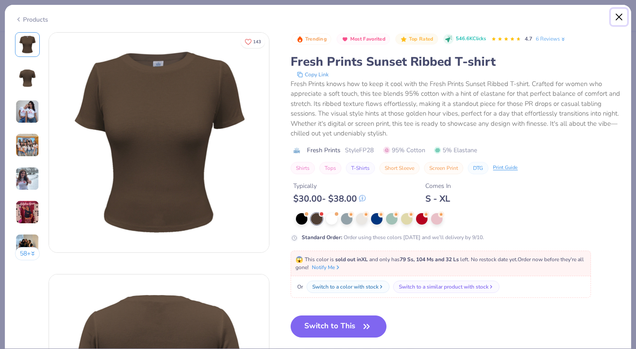
click at [618, 14] on button "Close" at bounding box center [619, 17] width 17 height 17
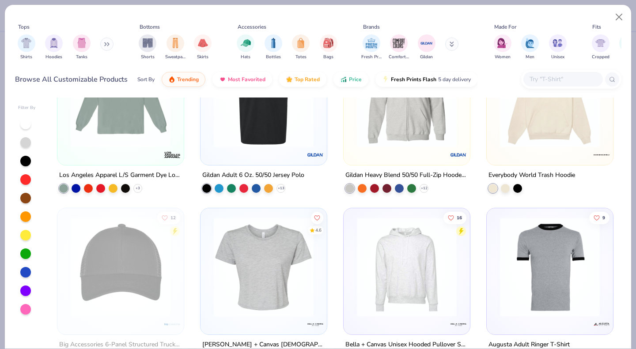
scroll to position [4585, 0]
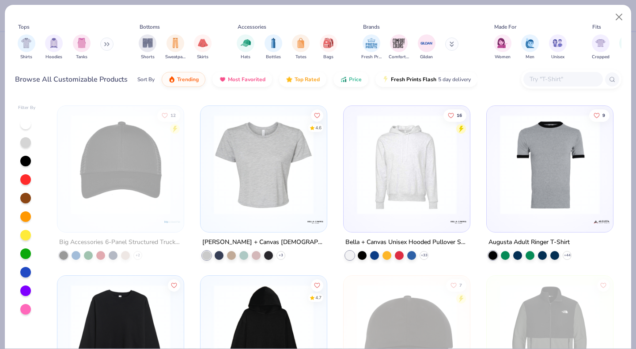
click at [258, 192] on img at bounding box center [263, 165] width 109 height 100
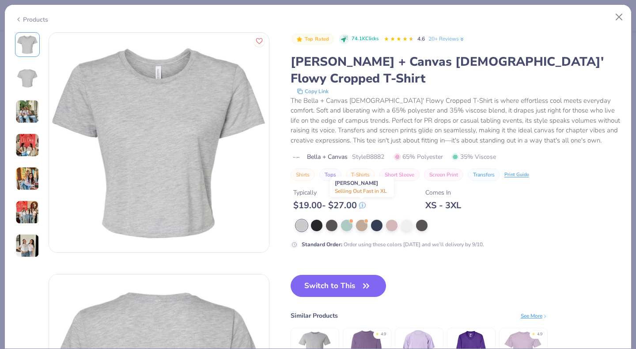
click at [362, 220] on div at bounding box center [361, 225] width 11 height 11
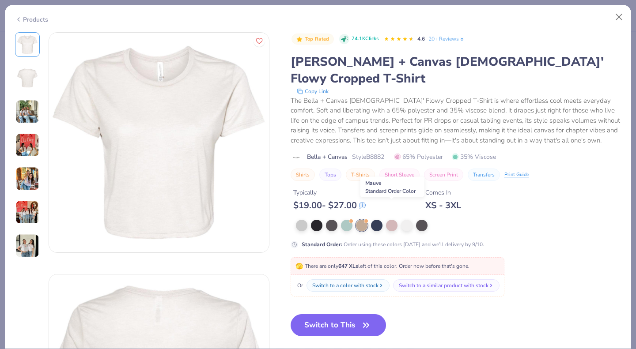
click at [390, 220] on div at bounding box center [391, 225] width 11 height 11
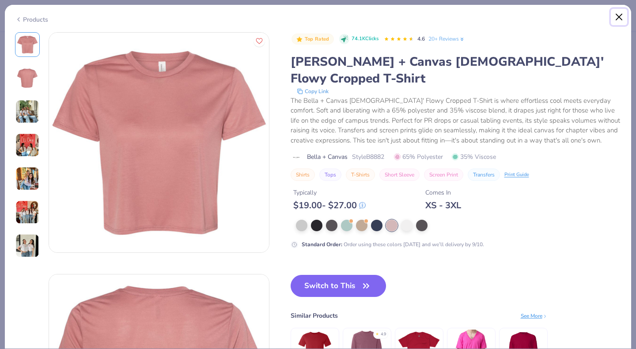
click at [621, 16] on button "Close" at bounding box center [619, 17] width 17 height 17
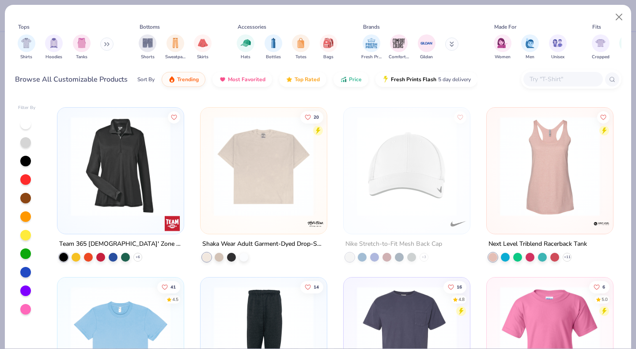
scroll to position [6283, 0]
click at [256, 195] on img at bounding box center [263, 166] width 109 height 100
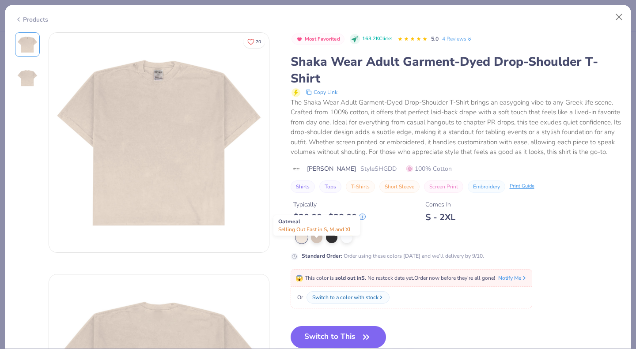
click at [313, 243] on div at bounding box center [316, 237] width 11 height 11
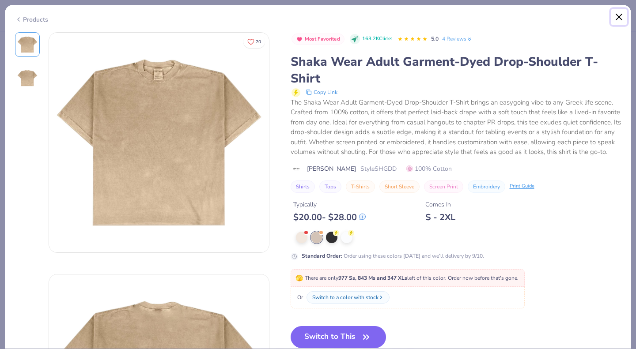
click at [617, 19] on button "Close" at bounding box center [619, 17] width 17 height 17
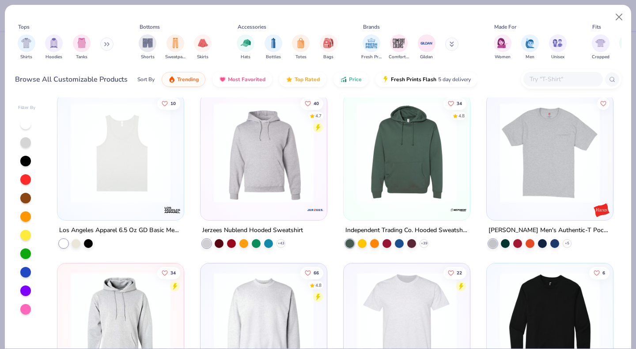
scroll to position [7827, 0]
click at [144, 193] on img at bounding box center [120, 152] width 109 height 100
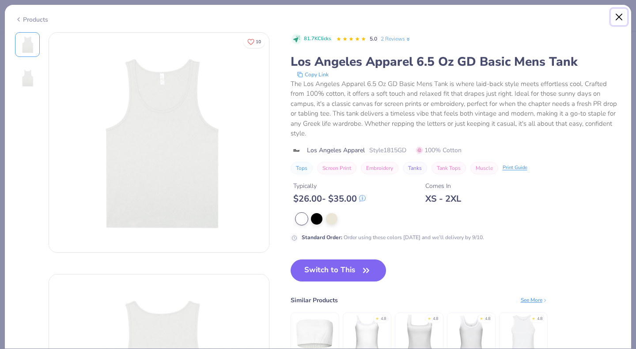
click at [620, 14] on button "Close" at bounding box center [619, 17] width 17 height 17
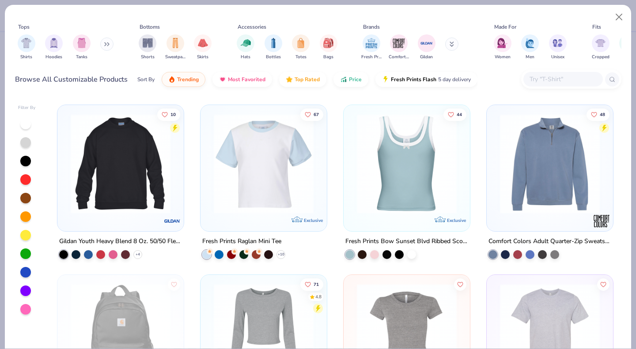
scroll to position [8155, 0]
click at [224, 190] on img at bounding box center [263, 164] width 109 height 100
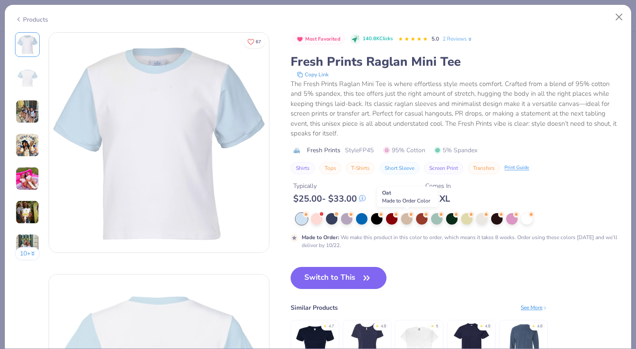
click at [407, 220] on div at bounding box center [406, 218] width 11 height 11
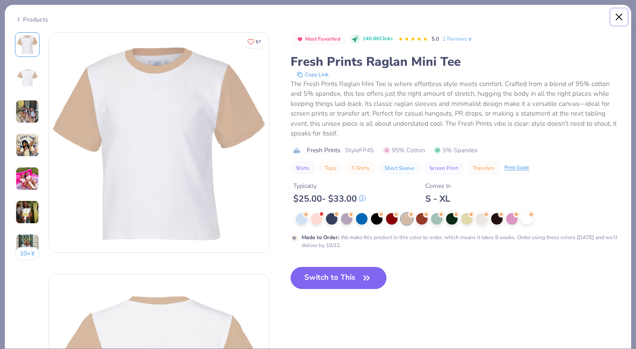
click at [621, 19] on button "Close" at bounding box center [619, 17] width 17 height 17
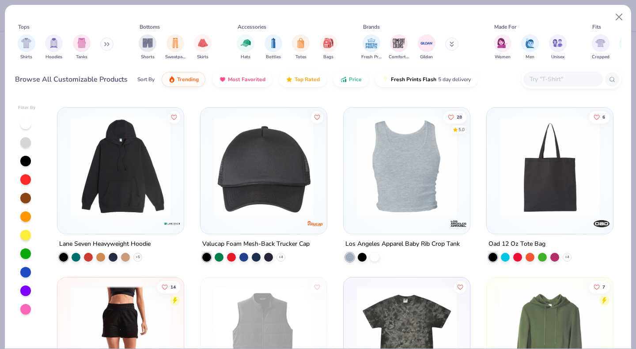
scroll to position [9001, 0]
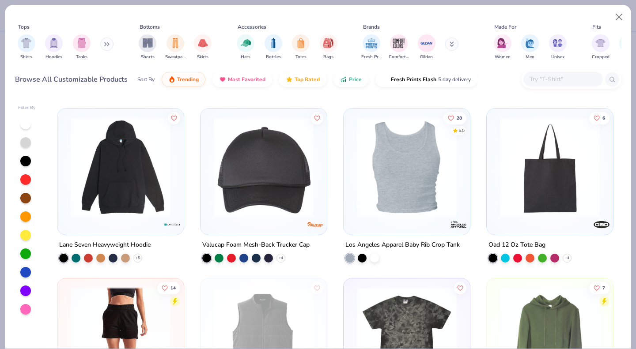
click at [413, 186] on img at bounding box center [406, 167] width 109 height 100
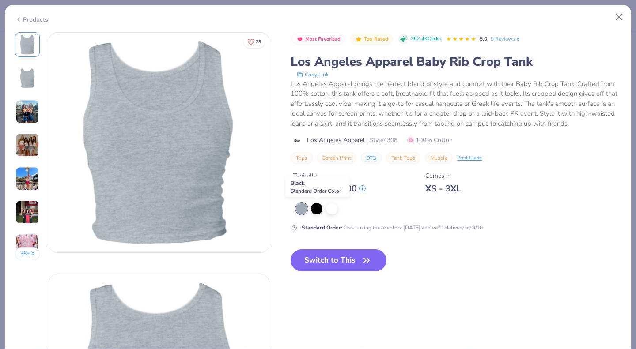
click at [319, 209] on div at bounding box center [316, 208] width 11 height 11
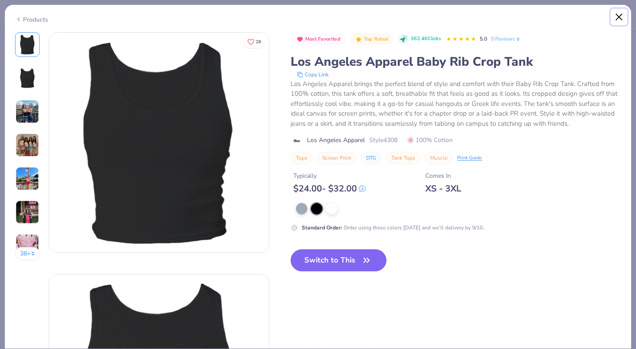
click at [617, 18] on button "Close" at bounding box center [619, 17] width 17 height 17
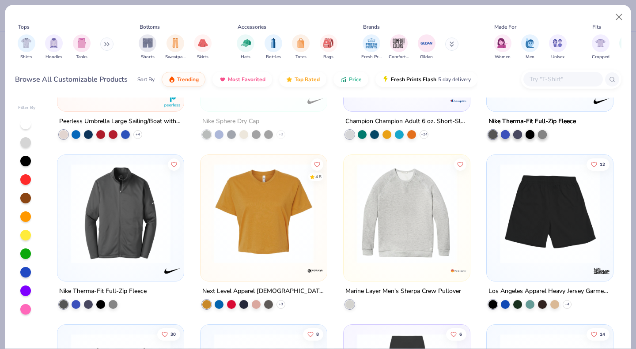
scroll to position [13544, 0]
click at [289, 240] on img at bounding box center [263, 213] width 109 height 100
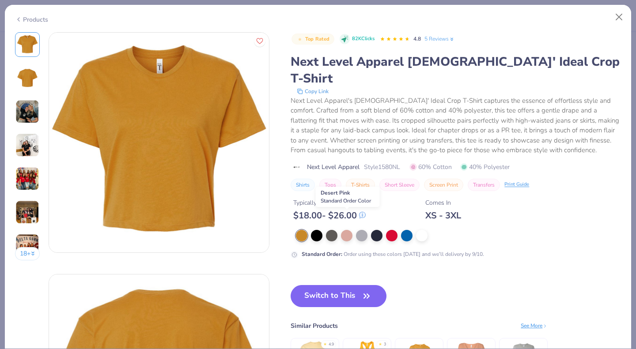
click at [348, 230] on div at bounding box center [346, 235] width 11 height 11
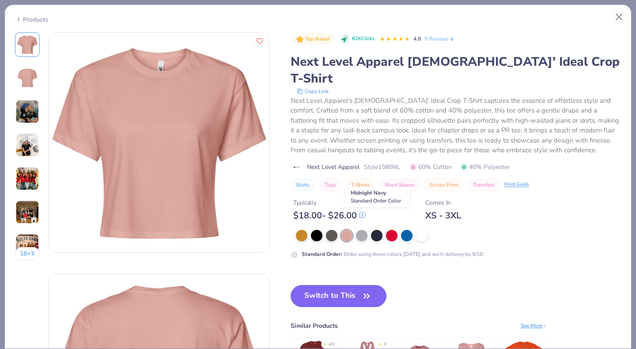
click at [375, 230] on div at bounding box center [376, 235] width 11 height 11
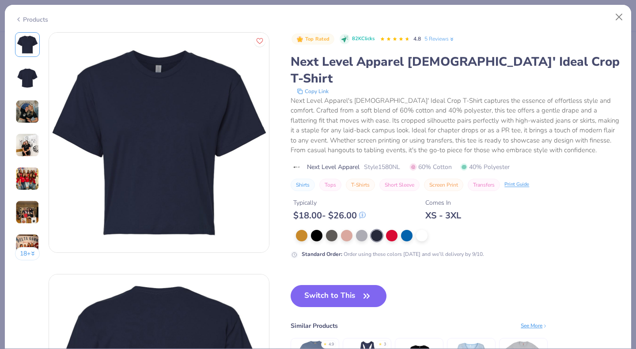
click at [343, 285] on button "Switch to This" at bounding box center [339, 296] width 96 height 22
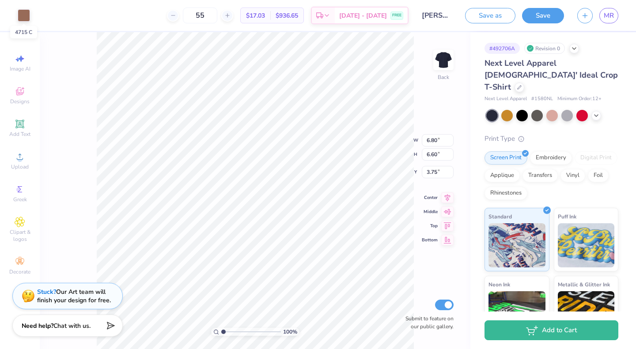
click at [19, 11] on div at bounding box center [24, 15] width 12 height 12
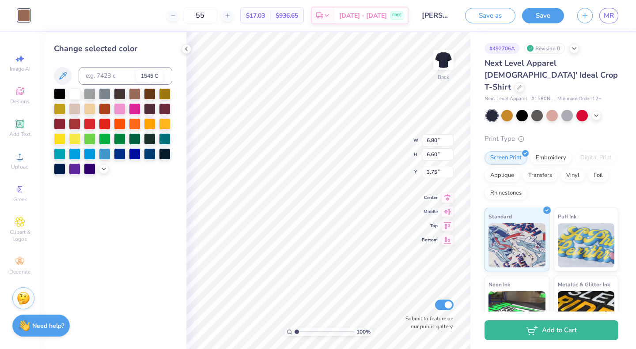
click at [147, 94] on div at bounding box center [149, 93] width 11 height 11
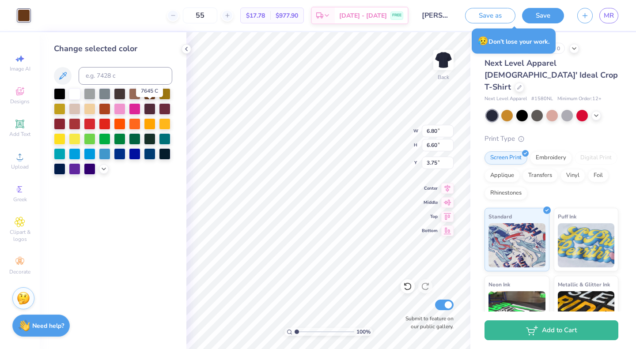
click at [154, 110] on div at bounding box center [149, 108] width 11 height 11
click at [169, 109] on div at bounding box center [164, 108] width 11 height 11
click at [105, 169] on icon at bounding box center [103, 169] width 7 height 7
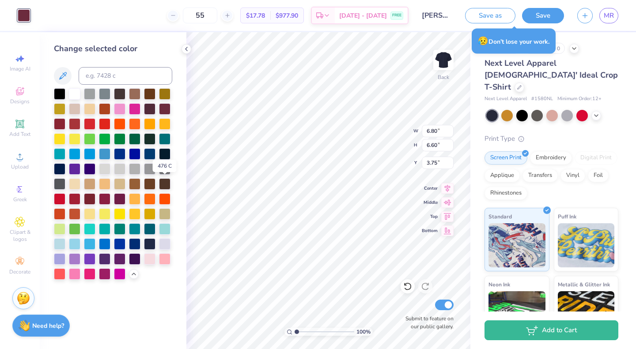
click at [164, 182] on div at bounding box center [164, 183] width 11 height 11
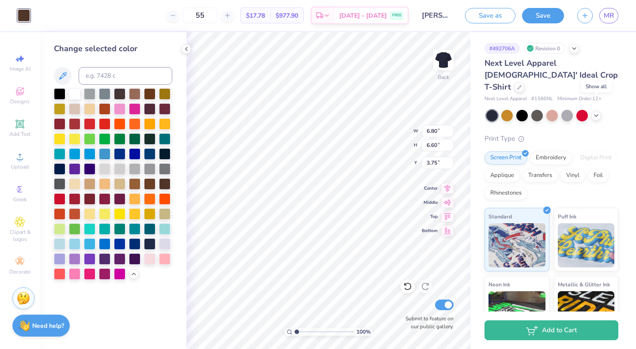
click at [595, 112] on icon at bounding box center [596, 115] width 7 height 7
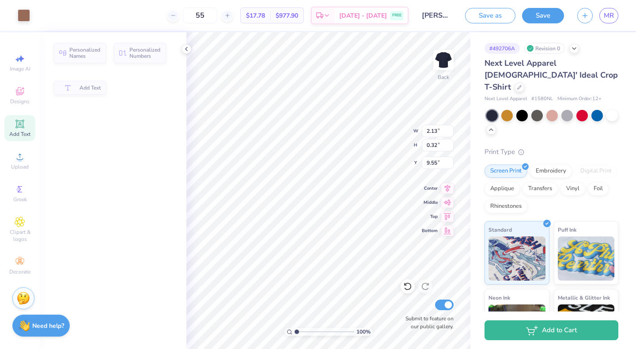
type input "2.13"
type input "0.32"
type input "9.55"
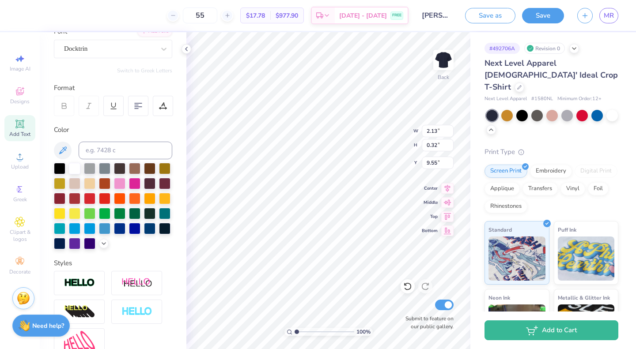
scroll to position [76, 0]
click at [100, 247] on icon at bounding box center [103, 243] width 7 height 7
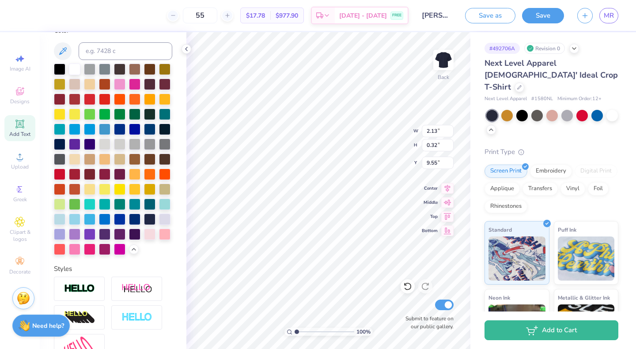
scroll to position [179, 0]
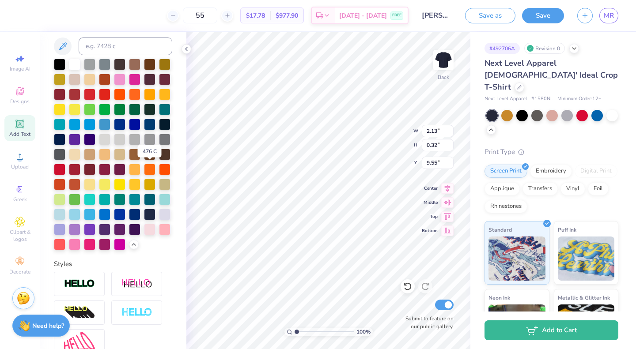
click at [159, 160] on div at bounding box center [164, 154] width 11 height 11
type input "0.65"
type input "0.26"
type input "7.18"
click at [159, 160] on div at bounding box center [164, 154] width 11 height 11
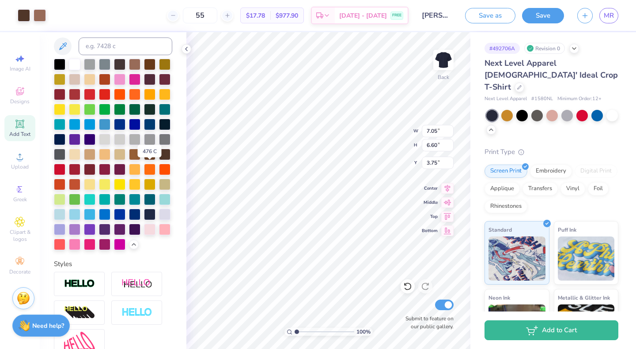
click at [159, 160] on div at bounding box center [164, 154] width 11 height 11
click at [534, 128] on div "Next Level Apparel [DEMOGRAPHIC_DATA]' Ideal Crop T-Shirt Next Level Apparel # …" at bounding box center [552, 239] width 134 height 364
type input "7.49"
type input "7.27"
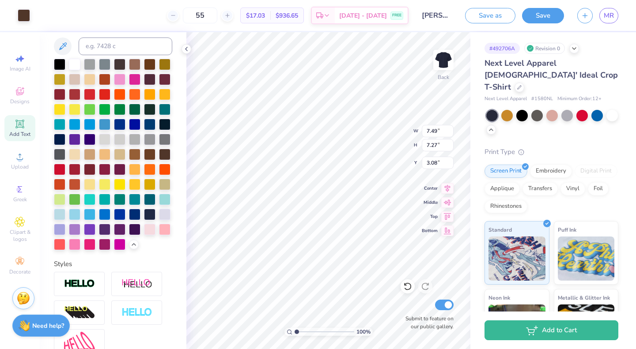
type input "3.08"
type input "6.92"
type input "9.38"
click at [535, 110] on div at bounding box center [536, 115] width 11 height 11
click at [132, 59] on div at bounding box center [134, 64] width 11 height 11
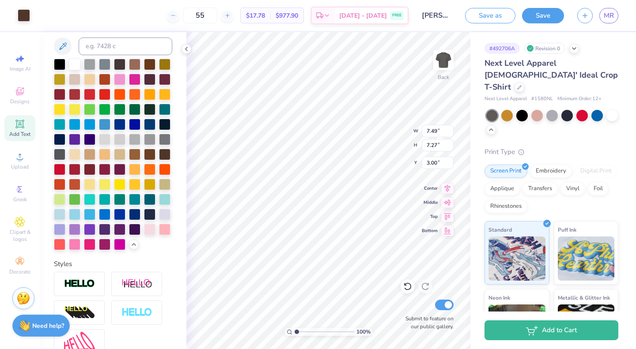
click at [147, 64] on div at bounding box center [149, 64] width 11 height 11
click at [133, 62] on div at bounding box center [134, 64] width 11 height 11
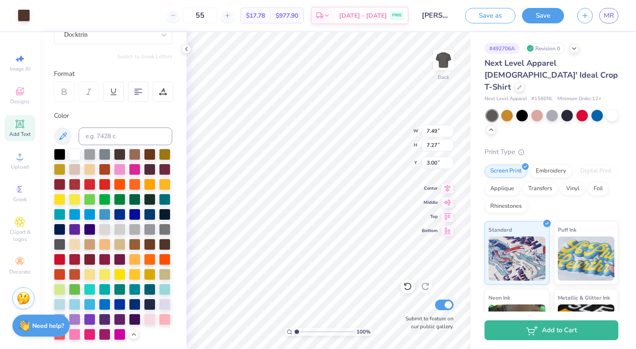
scroll to position [80, 0]
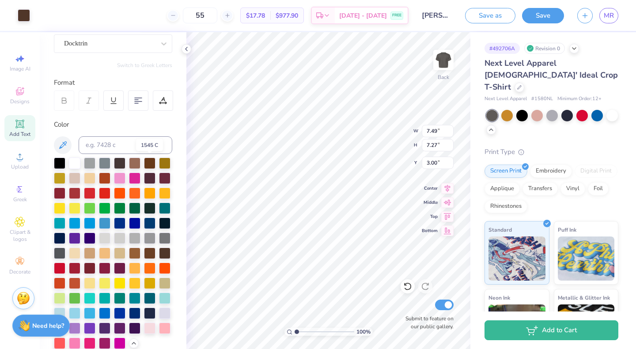
click at [145, 161] on div at bounding box center [149, 163] width 11 height 11
click at [130, 163] on div at bounding box center [134, 163] width 11 height 11
click at [151, 163] on div at bounding box center [149, 163] width 11 height 11
click at [152, 167] on div at bounding box center [149, 163] width 11 height 11
click at [148, 162] on div at bounding box center [149, 163] width 11 height 11
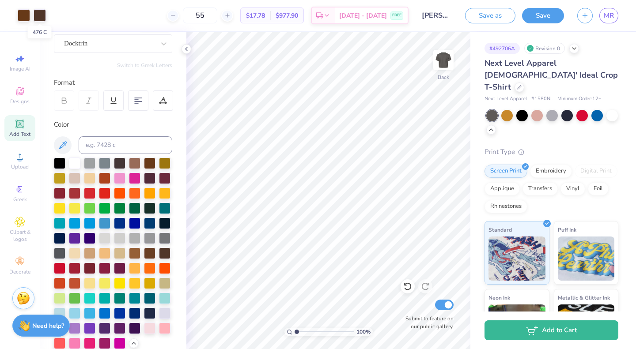
click at [38, 16] on div at bounding box center [40, 15] width 12 height 12
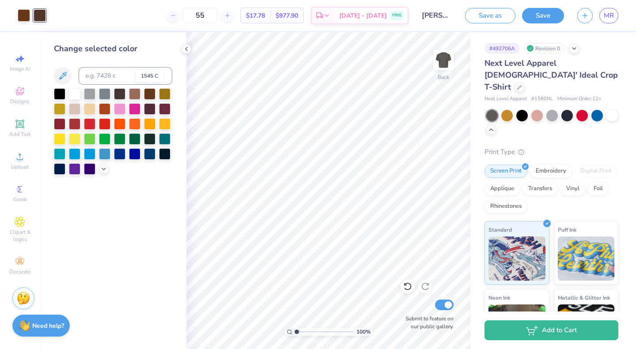
click at [147, 91] on div at bounding box center [149, 93] width 11 height 11
click at [25, 13] on div at bounding box center [24, 15] width 12 height 12
click at [151, 91] on div at bounding box center [149, 93] width 11 height 11
click at [137, 96] on div at bounding box center [134, 93] width 11 height 11
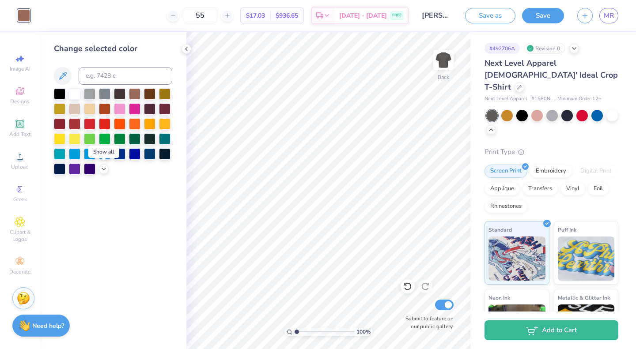
click at [102, 169] on icon at bounding box center [103, 169] width 7 height 7
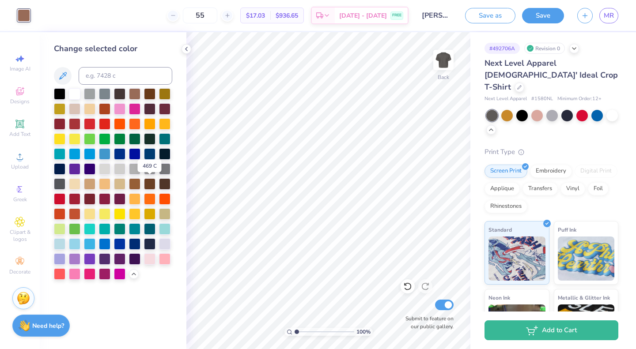
click at [146, 184] on div at bounding box center [149, 183] width 11 height 11
click at [170, 185] on div at bounding box center [164, 183] width 11 height 11
click at [573, 128] on div "Next Level Apparel [DEMOGRAPHIC_DATA]' Ideal Crop T-Shirt Next Level Apparel # …" at bounding box center [552, 239] width 134 height 364
click at [521, 86] on icon at bounding box center [520, 88] width 4 height 4
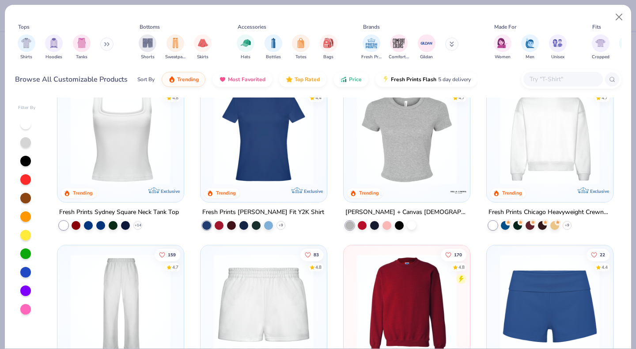
scroll to position [366, 0]
click at [403, 158] on img at bounding box center [406, 135] width 109 height 100
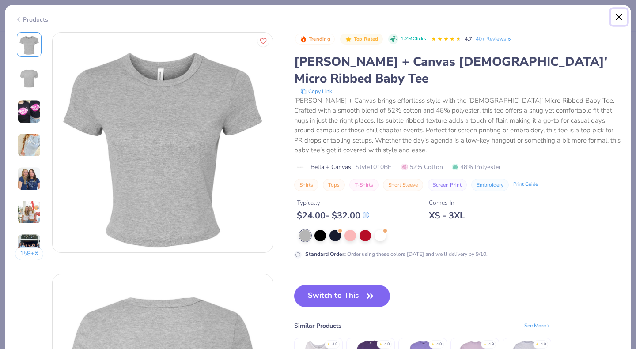
click at [616, 17] on button "Close" at bounding box center [619, 17] width 17 height 17
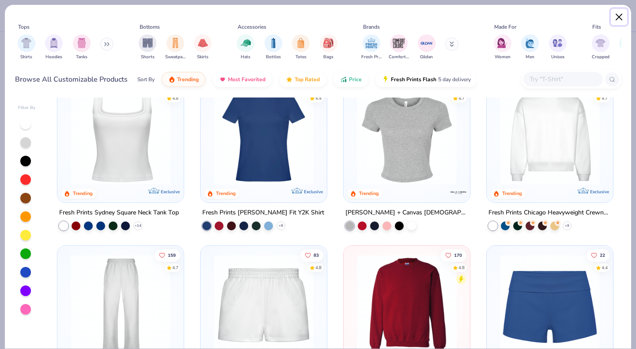
click at [615, 22] on button "Close" at bounding box center [619, 17] width 17 height 17
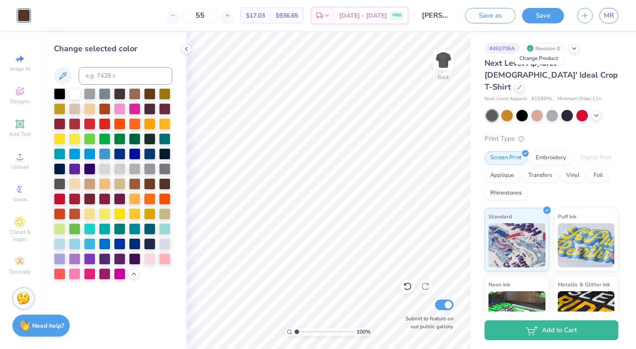
click at [524, 83] on div at bounding box center [520, 88] width 10 height 10
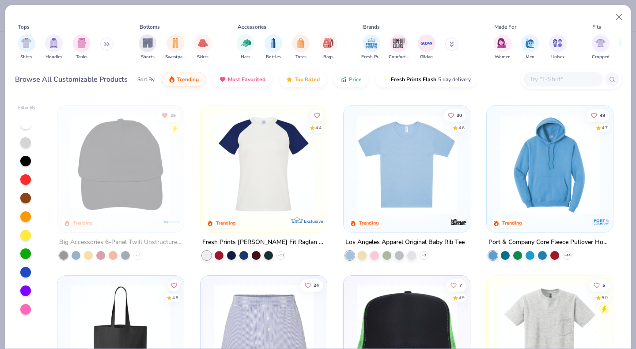
scroll to position [1898, 0]
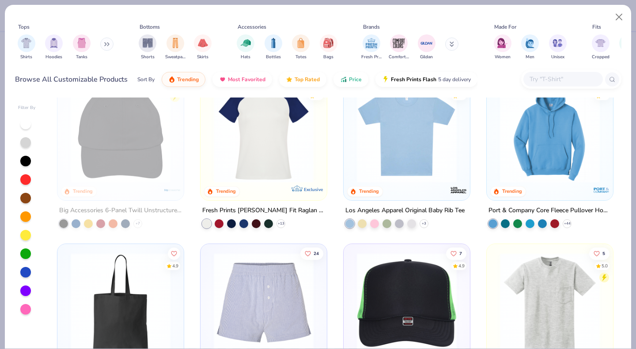
click at [408, 165] on img at bounding box center [406, 133] width 109 height 100
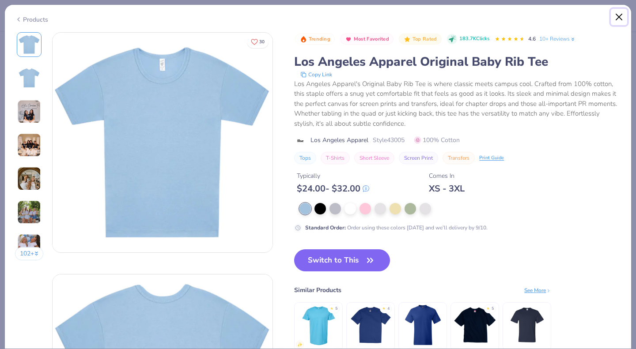
click at [620, 16] on button "Close" at bounding box center [619, 17] width 17 height 17
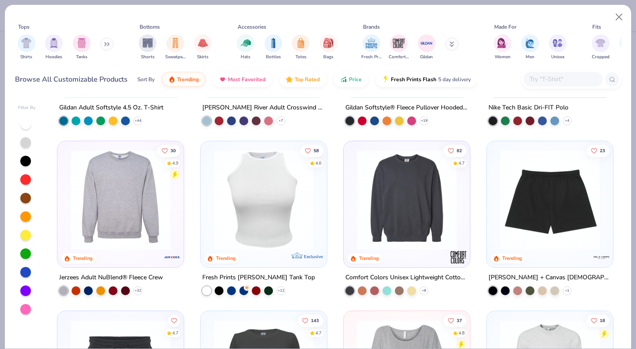
scroll to position [2712, 0]
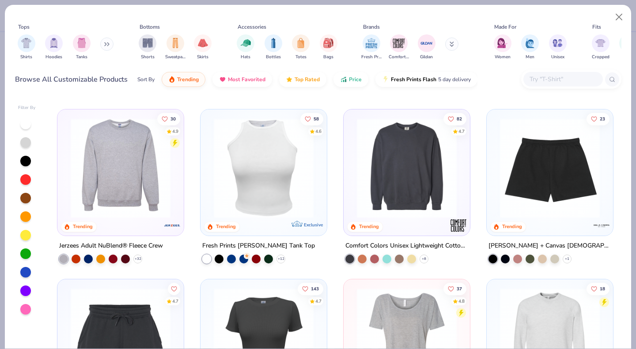
click at [234, 189] on img at bounding box center [263, 168] width 109 height 100
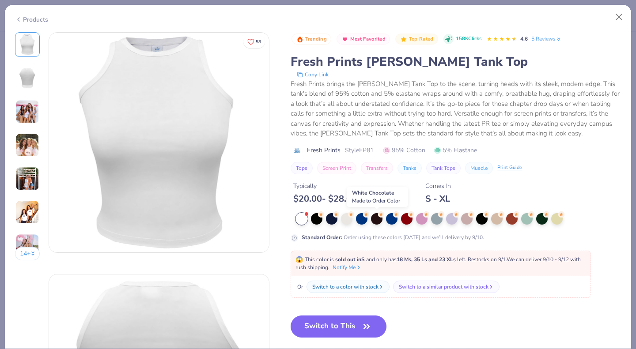
click at [378, 220] on div at bounding box center [376, 218] width 11 height 11
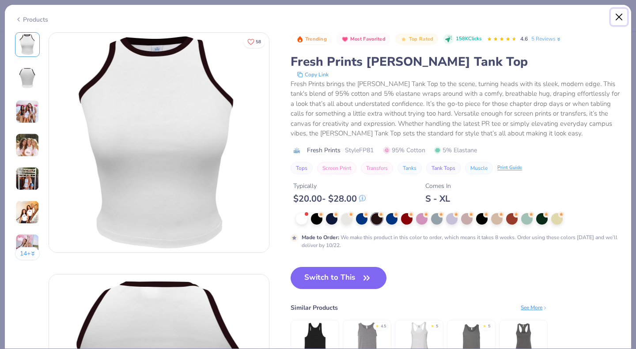
click at [619, 16] on button "Close" at bounding box center [619, 17] width 17 height 17
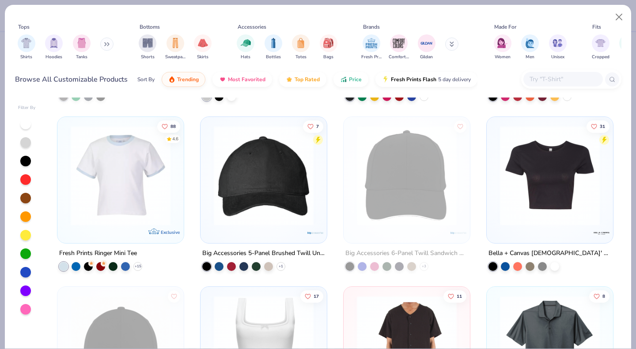
scroll to position [4071, 0]
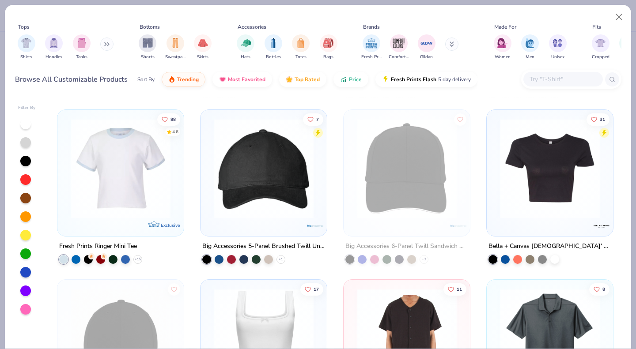
click at [525, 197] on img at bounding box center [550, 169] width 109 height 100
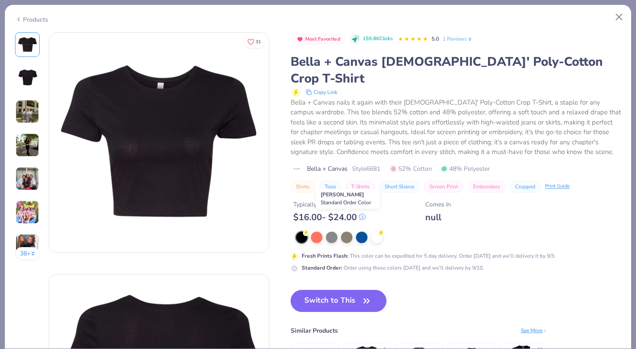
click at [349, 232] on div at bounding box center [346, 237] width 11 height 11
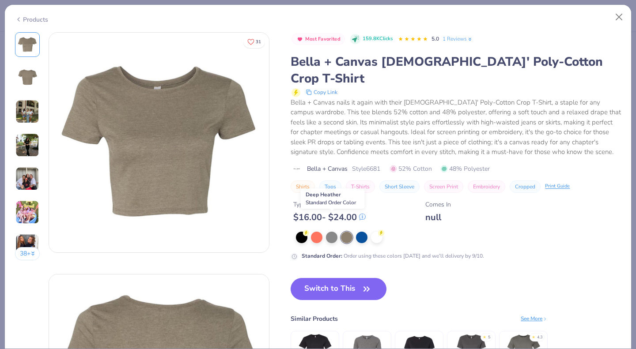
click at [334, 232] on div at bounding box center [331, 237] width 11 height 11
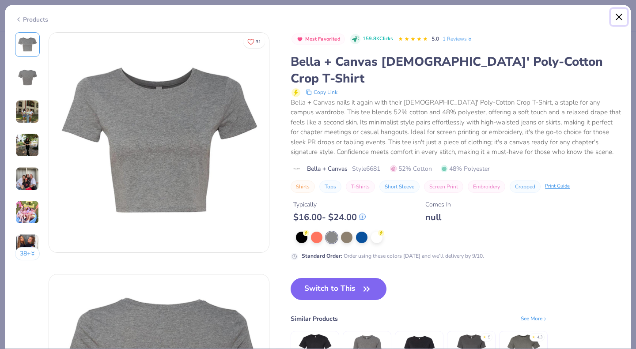
click at [619, 14] on button "Close" at bounding box center [619, 17] width 17 height 17
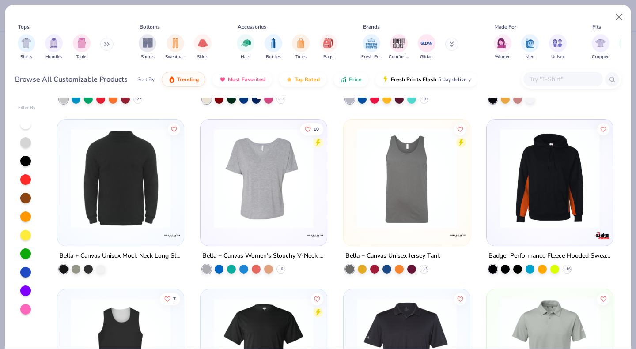
scroll to position [6782, 0]
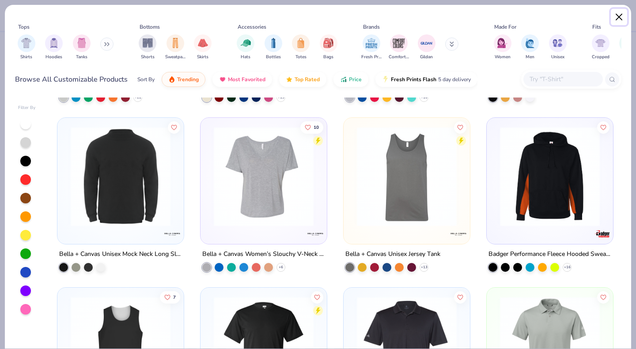
click at [619, 13] on button "Close" at bounding box center [619, 17] width 17 height 17
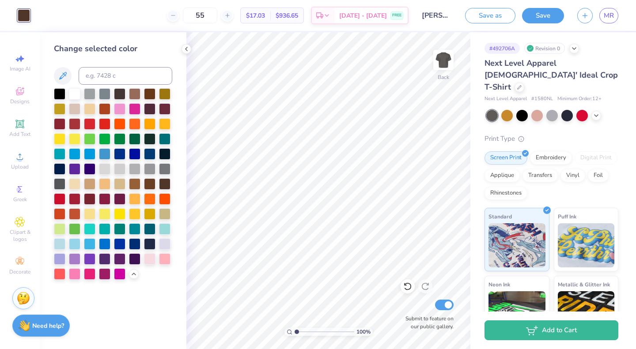
click at [575, 73] on div "Next Level Apparel [DEMOGRAPHIC_DATA]' Ideal Crop T-Shirt" at bounding box center [552, 75] width 134 height 36
click at [524, 83] on div at bounding box center [520, 88] width 10 height 10
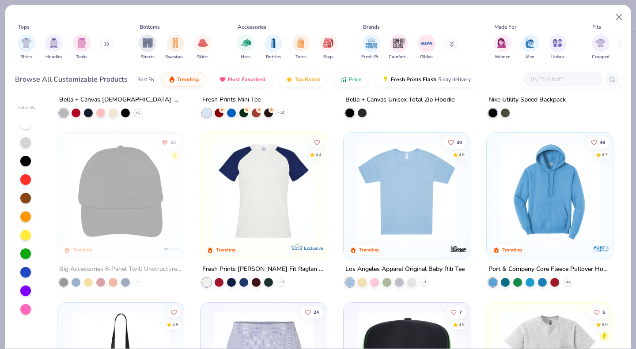
scroll to position [1838, 0]
click at [0, 0] on icon at bounding box center [0, 0] width 0 height 0
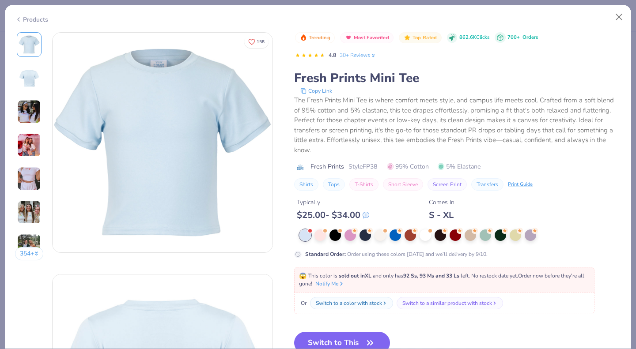
click at [441, 235] on div at bounding box center [440, 235] width 11 height 11
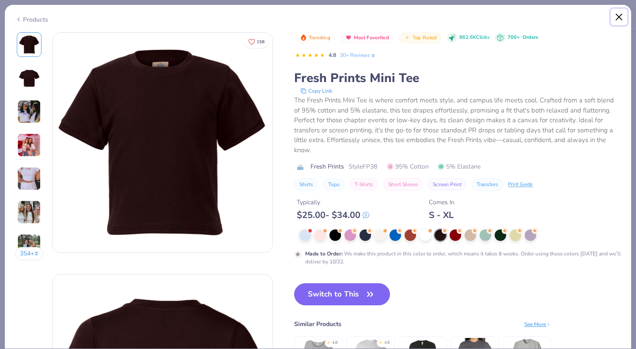
click at [617, 17] on button "Close" at bounding box center [619, 17] width 17 height 17
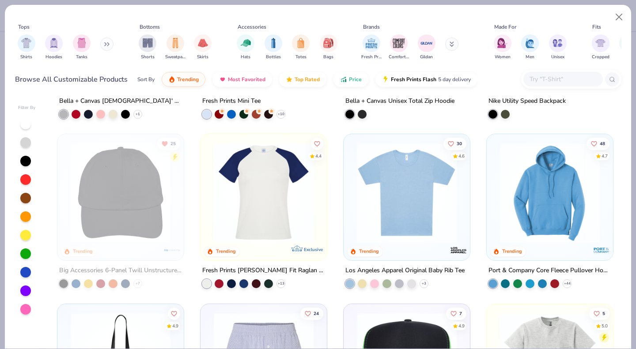
scroll to position [1837, 0]
click at [430, 210] on img at bounding box center [406, 194] width 109 height 100
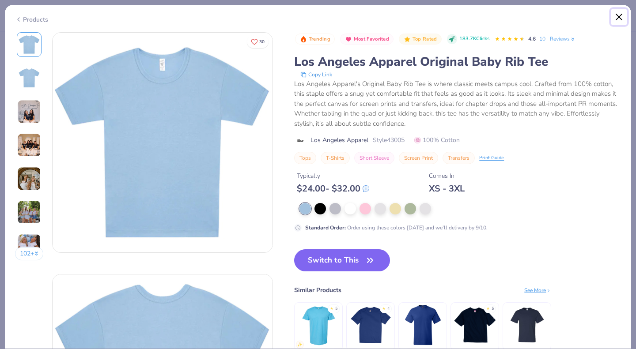
click at [618, 16] on button "Close" at bounding box center [619, 17] width 17 height 17
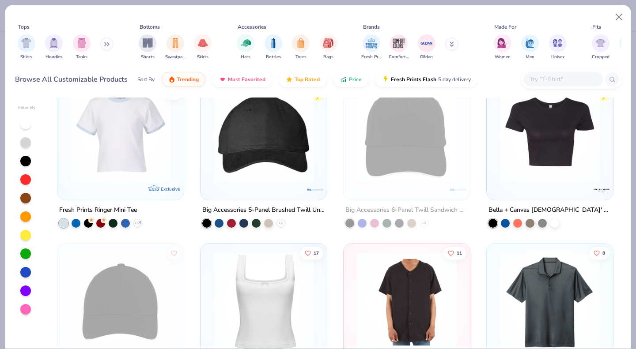
scroll to position [4107, 0]
click at [123, 173] on img at bounding box center [120, 133] width 109 height 100
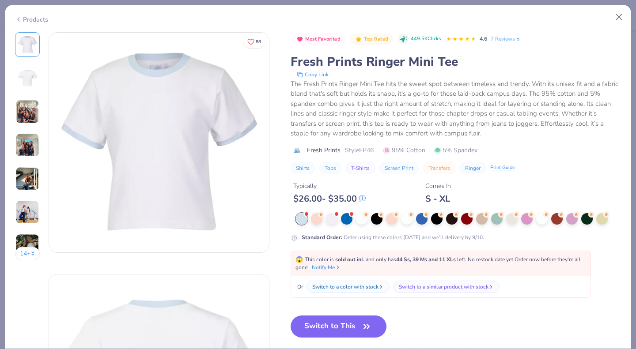
click at [450, 220] on div at bounding box center [451, 218] width 11 height 11
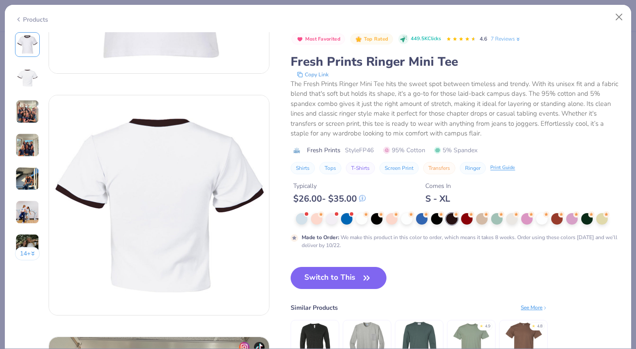
click at [549, 261] on div "Most Favorited Top Rated 449.5K Clicks 4.6 7 Reviews Fresh Prints Ringer Mini T…" at bounding box center [456, 209] width 330 height 354
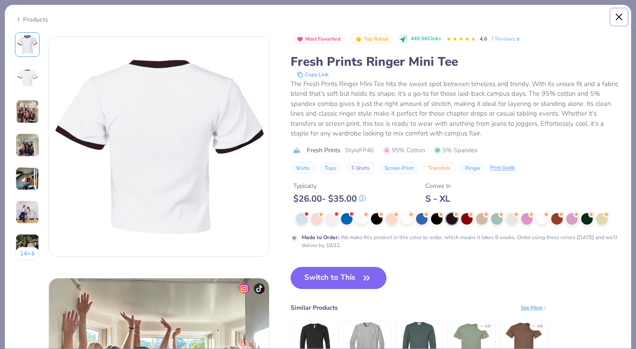
click at [621, 15] on button "Close" at bounding box center [619, 17] width 17 height 17
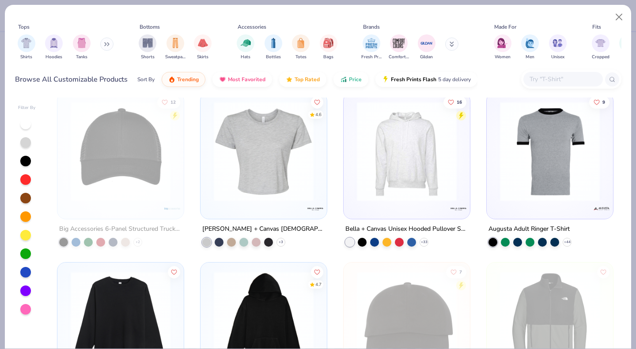
scroll to position [4605, 0]
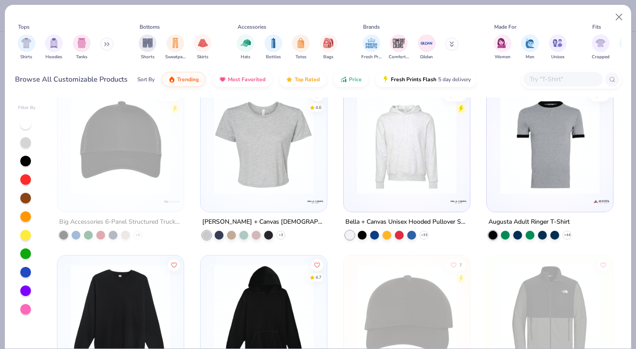
click at [228, 167] on img at bounding box center [263, 145] width 109 height 100
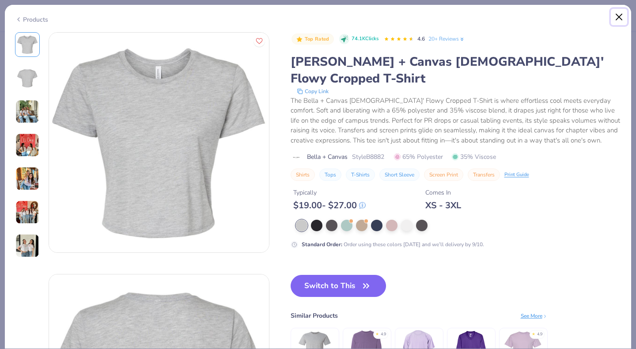
click at [616, 13] on button "Close" at bounding box center [619, 17] width 17 height 17
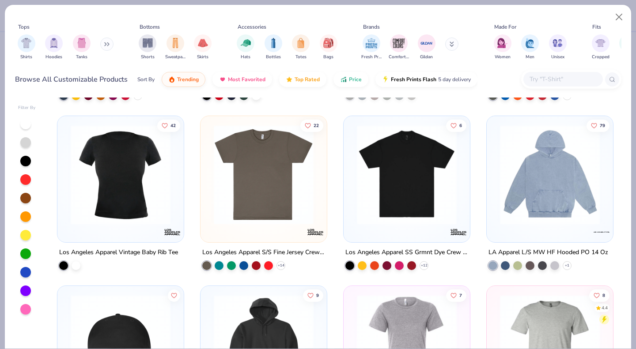
scroll to position [5594, 0]
click at [269, 220] on img at bounding box center [263, 175] width 109 height 100
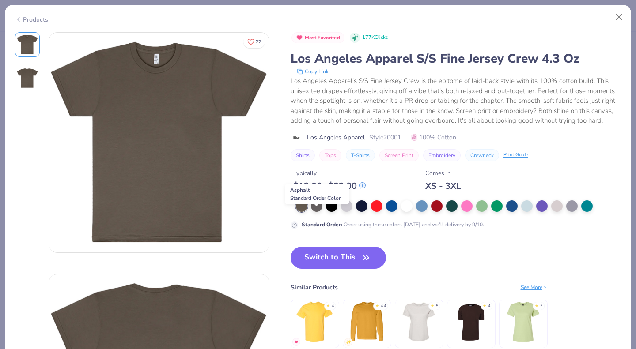
click at [314, 212] on div at bounding box center [316, 206] width 11 height 11
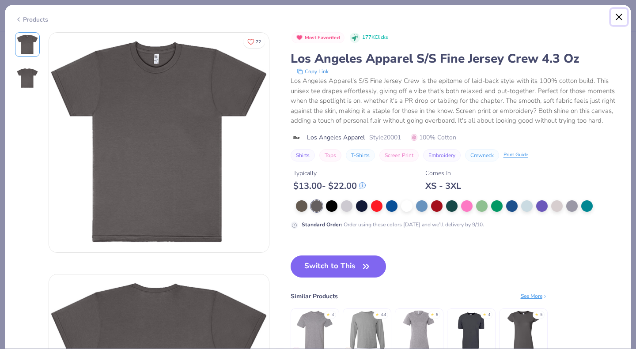
click at [617, 16] on button "Close" at bounding box center [619, 17] width 17 height 17
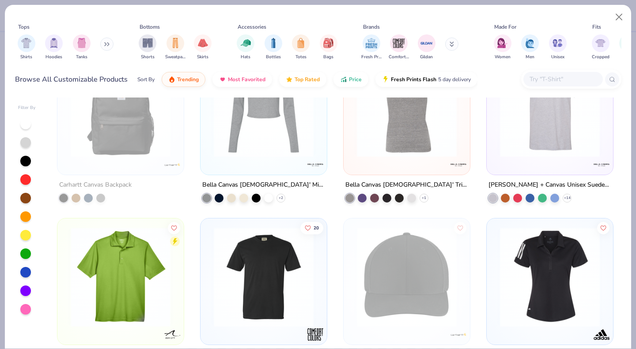
scroll to position [8351, 0]
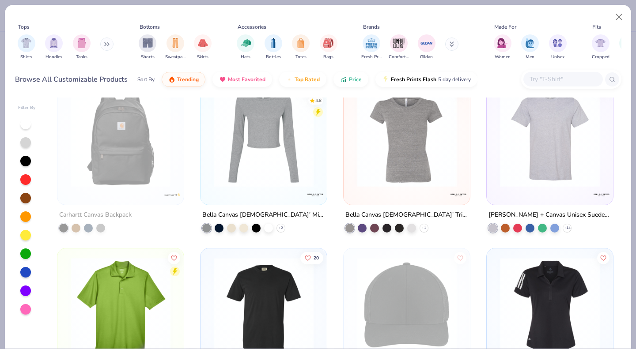
click at [553, 75] on input "text" at bounding box center [563, 79] width 68 height 10
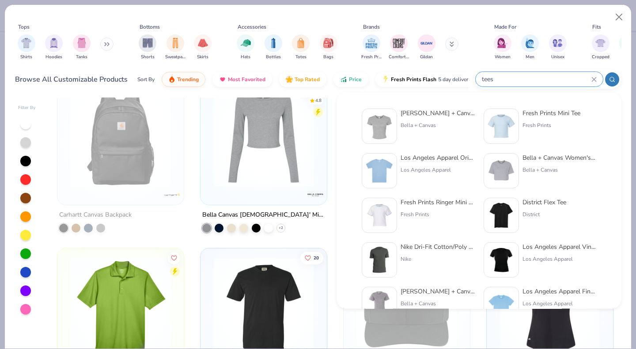
type input "tees"
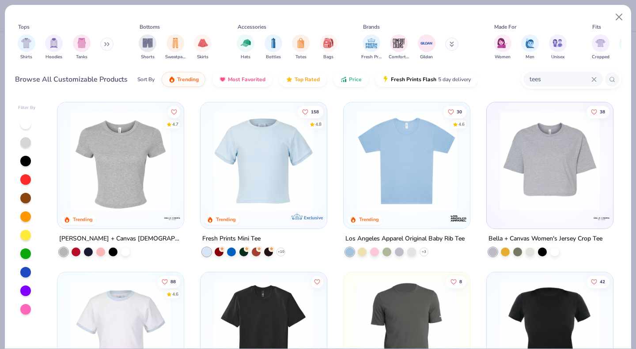
click at [273, 249] on div "+ 10" at bounding box center [243, 252] width 83 height 9
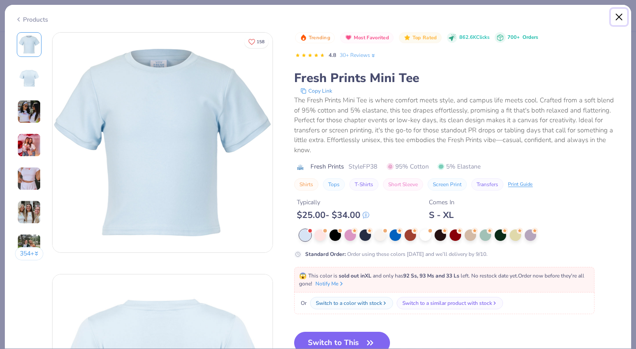
click at [620, 15] on button "Close" at bounding box center [619, 17] width 17 height 17
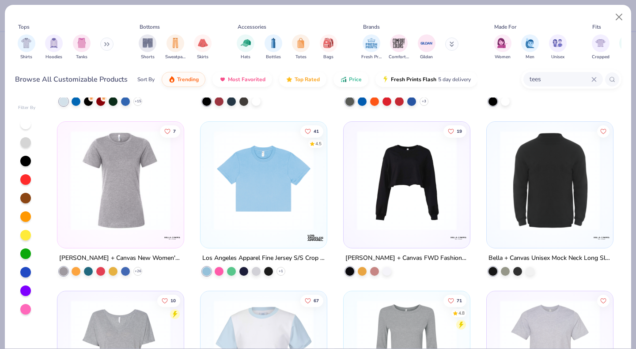
scroll to position [321, 0]
click at [0, 0] on icon at bounding box center [0, 0] width 0 height 0
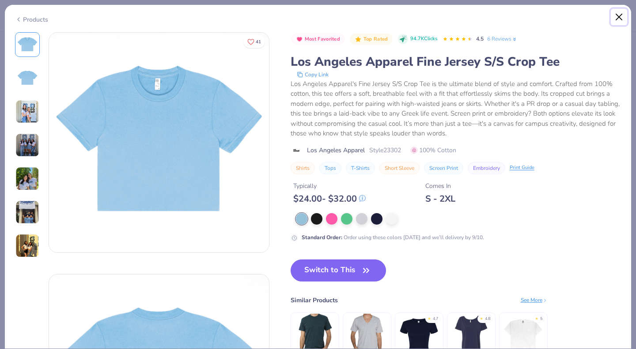
click at [617, 15] on button "Close" at bounding box center [619, 17] width 17 height 17
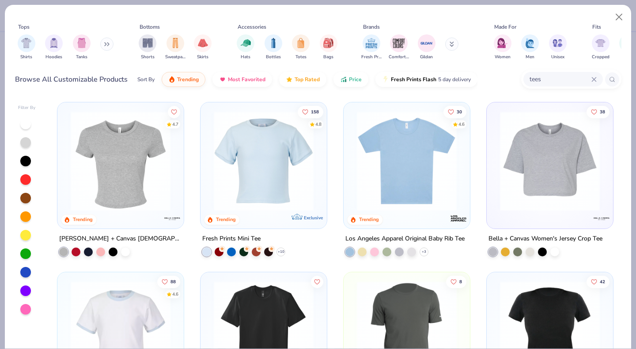
click at [0, 0] on icon at bounding box center [0, 0] width 0 height 0
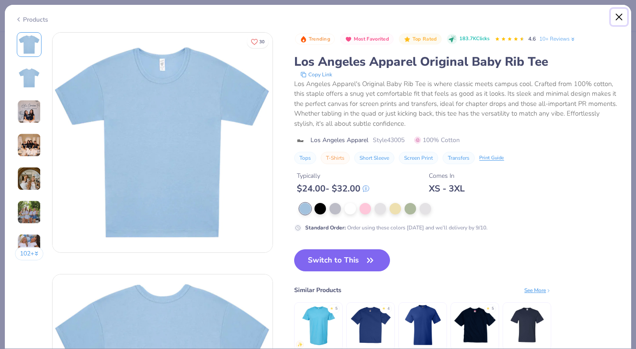
click at [618, 16] on button "Close" at bounding box center [619, 17] width 17 height 17
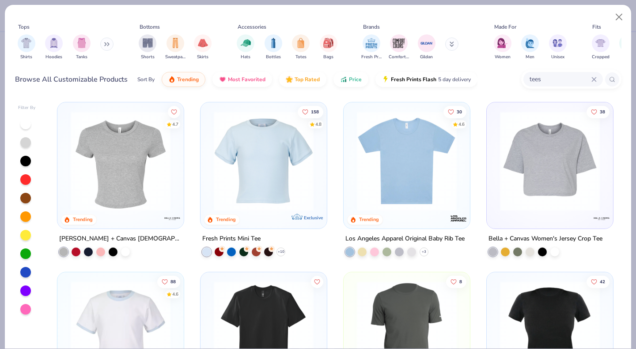
click at [0, 0] on icon at bounding box center [0, 0] width 0 height 0
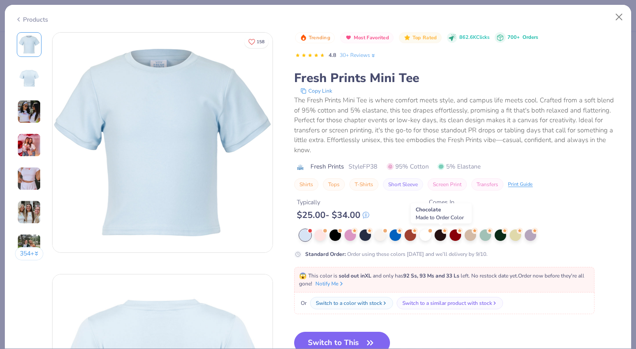
click at [444, 238] on div at bounding box center [440, 235] width 11 height 11
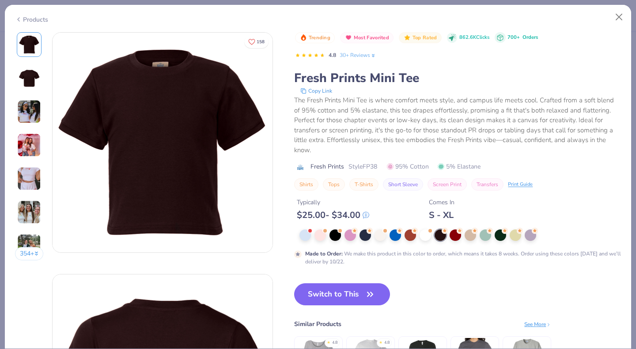
click at [360, 294] on button "Switch to This" at bounding box center [342, 295] width 96 height 22
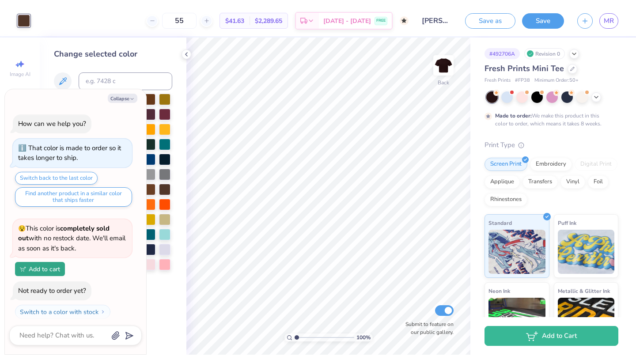
scroll to position [296, 0]
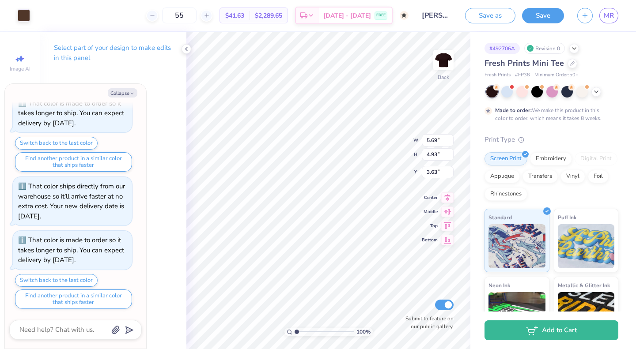
type textarea "x"
type input "3.08"
type input "1.93"
type input "3.11"
type textarea "x"
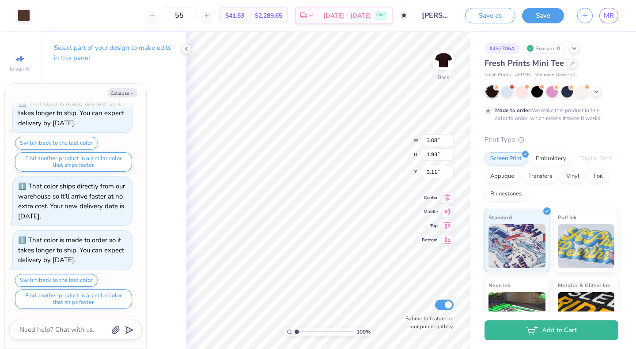
type input "0.21"
type input "0.39"
type input "2.51"
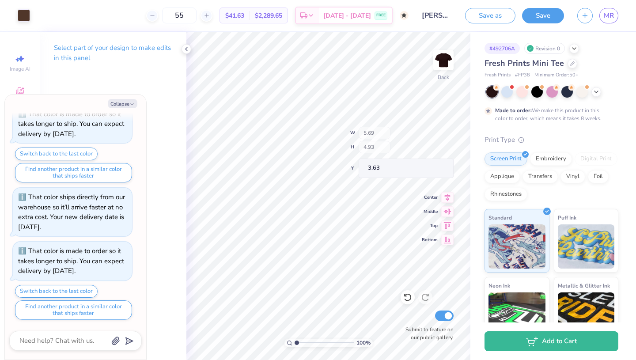
type textarea "x"
type input "3.72"
click at [186, 48] on icon at bounding box center [186, 48] width 7 height 7
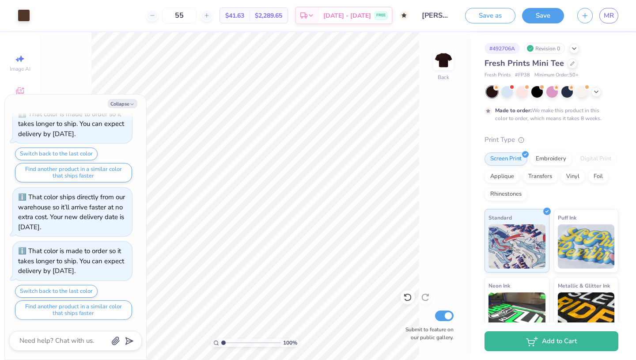
click at [126, 101] on button "Collapse" at bounding box center [123, 103] width 30 height 9
type textarea "x"
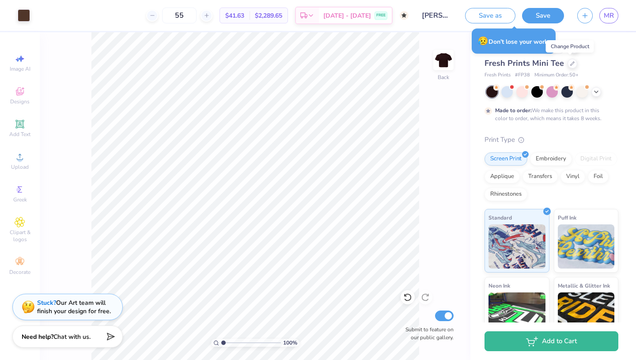
click at [571, 63] on icon at bounding box center [572, 63] width 4 height 4
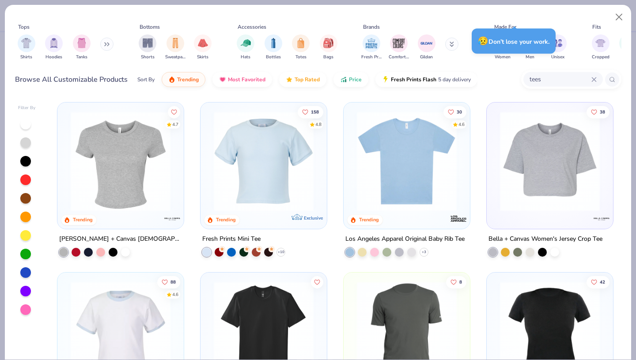
scroll to position [0, 0]
click at [424, 250] on div "+ 3" at bounding box center [424, 251] width 9 height 9
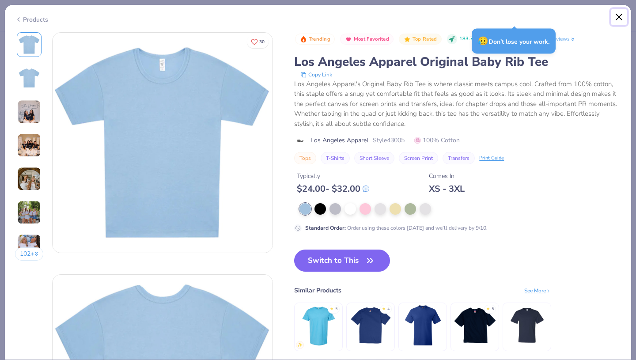
click at [623, 16] on button "Close" at bounding box center [619, 17] width 17 height 17
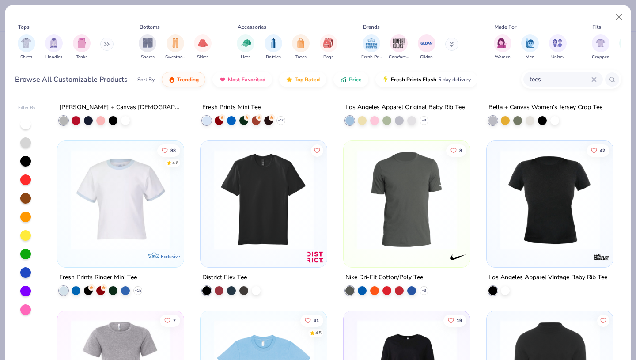
scroll to position [137, 0]
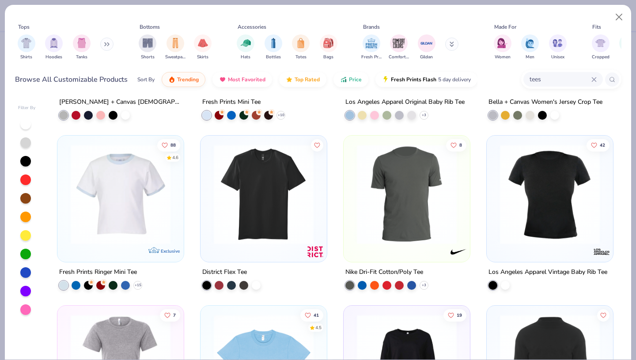
click at [0, 0] on icon at bounding box center [0, 0] width 0 height 0
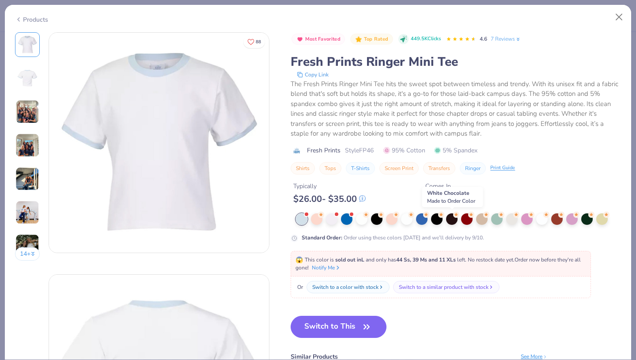
click at [451, 222] on div at bounding box center [451, 218] width 11 height 11
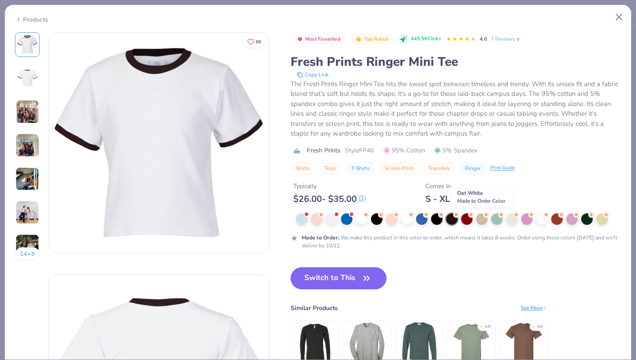
click at [481, 220] on div at bounding box center [481, 218] width 11 height 11
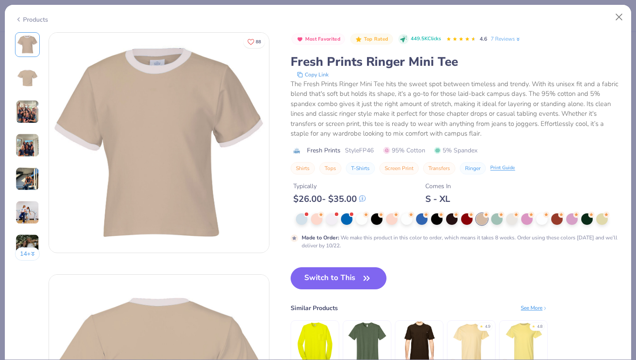
click at [349, 276] on button "Switch to This" at bounding box center [339, 278] width 96 height 22
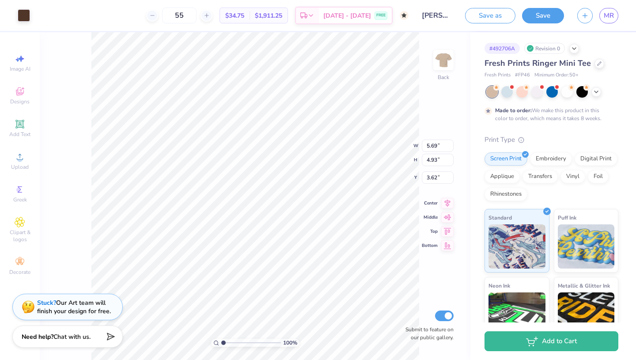
click at [26, 14] on div at bounding box center [24, 15] width 12 height 12
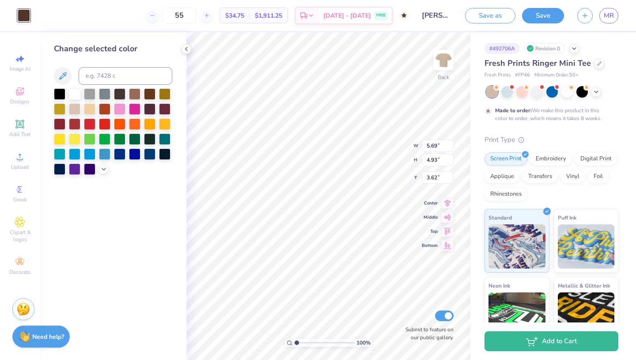
click at [148, 94] on div at bounding box center [149, 93] width 11 height 11
click at [103, 166] on icon at bounding box center [103, 169] width 7 height 7
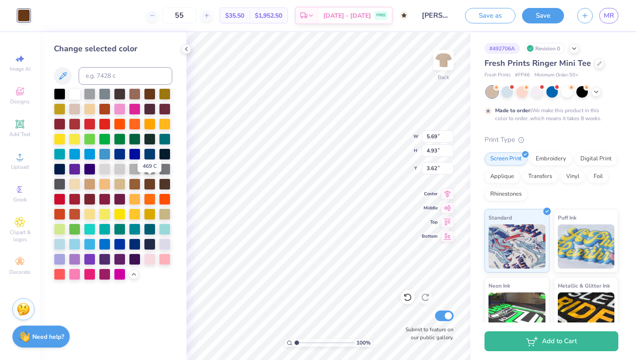
click at [150, 181] on div at bounding box center [149, 183] width 11 height 11
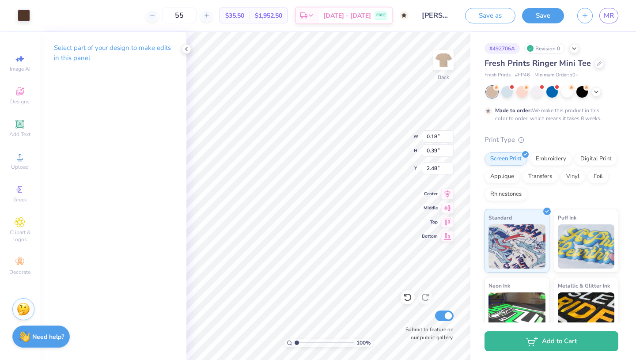
type input "0.18"
type input "0.39"
type input "2.48"
type input "0.86"
type input "0.27"
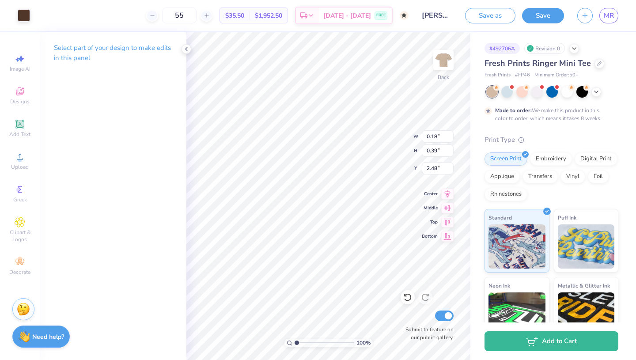
type input "5.82"
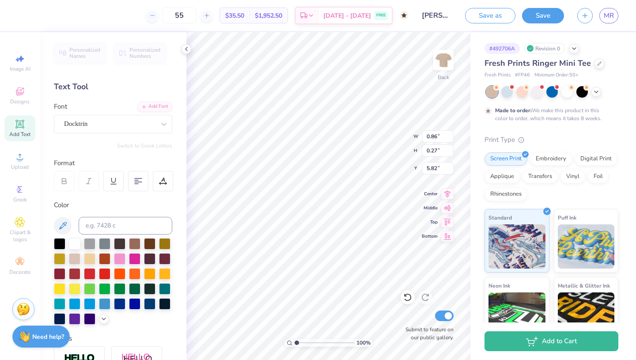
click at [187, 48] on icon at bounding box center [186, 48] width 7 height 7
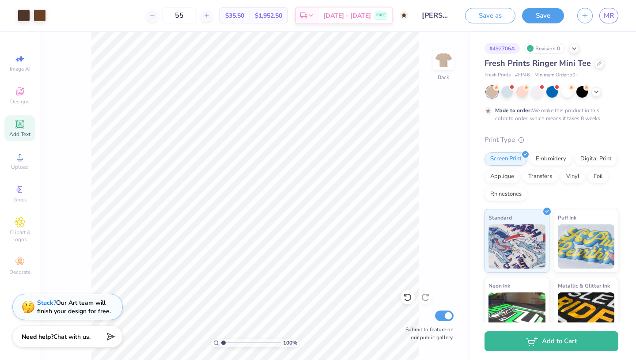
click at [40, 15] on div at bounding box center [40, 15] width 12 height 12
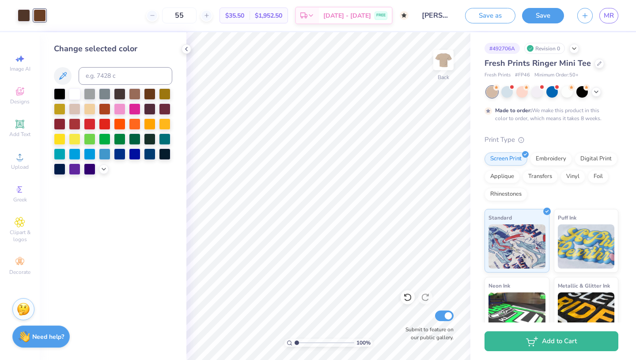
click at [103, 168] on icon at bounding box center [103, 169] width 7 height 7
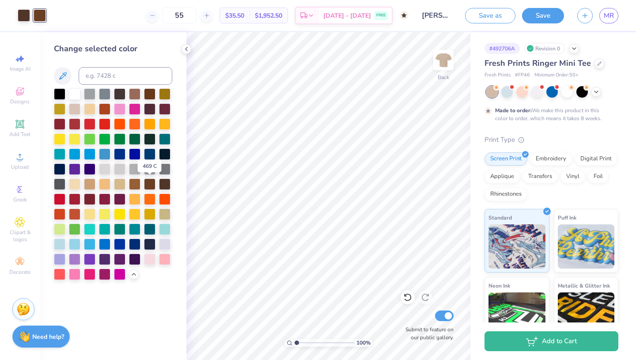
click at [148, 183] on div at bounding box center [149, 183] width 11 height 11
click at [21, 12] on div at bounding box center [24, 15] width 12 height 12
click at [149, 186] on div at bounding box center [149, 183] width 11 height 11
click at [186, 48] on icon at bounding box center [186, 48] width 7 height 7
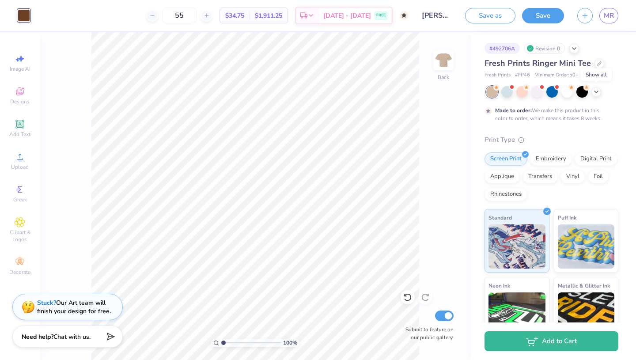
click at [595, 93] on icon at bounding box center [596, 91] width 7 height 7
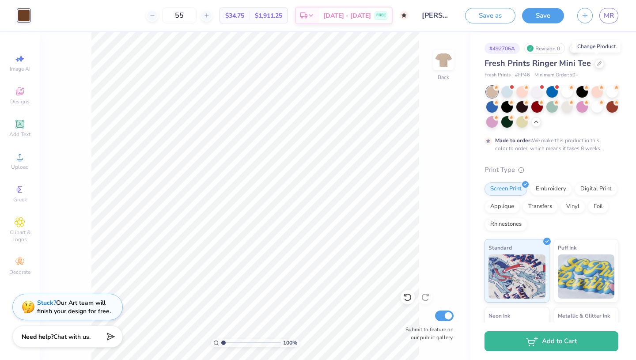
click at [597, 61] on icon at bounding box center [599, 63] width 4 height 4
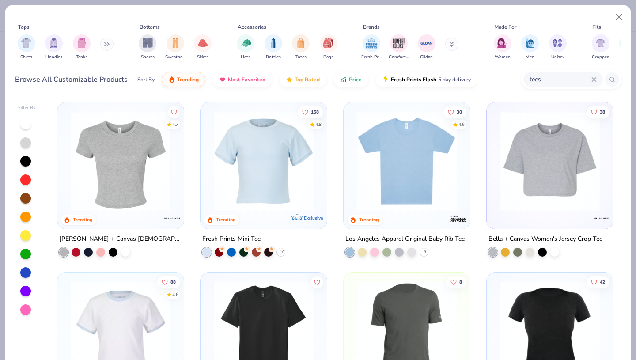
click at [592, 77] on icon at bounding box center [593, 79] width 5 height 5
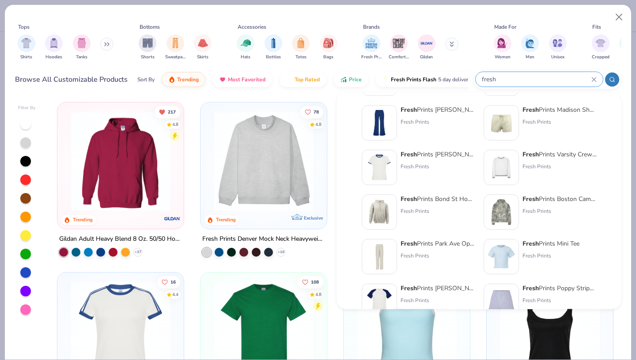
scroll to position [363, 0]
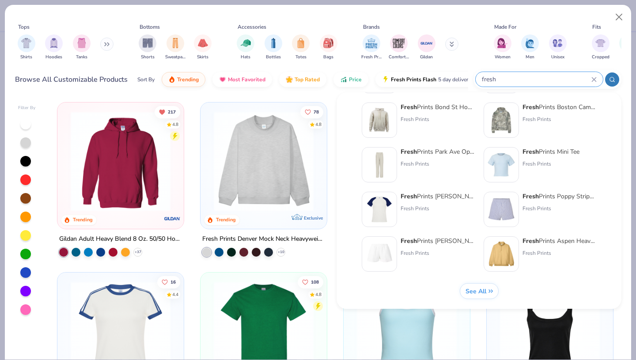
type input "fresh"
click at [442, 195] on div "Fresh Prints Serena Slim Fit Raglan Shirt" at bounding box center [438, 196] width 74 height 9
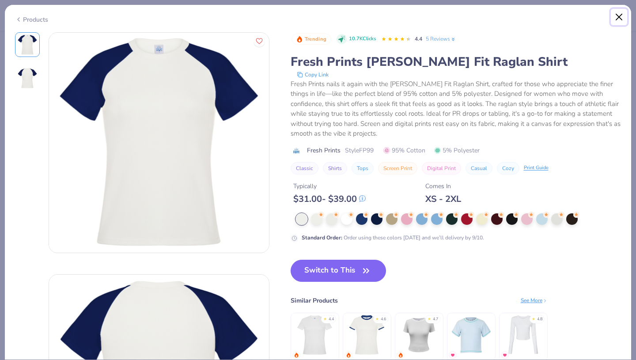
click at [620, 13] on button "Close" at bounding box center [619, 17] width 17 height 17
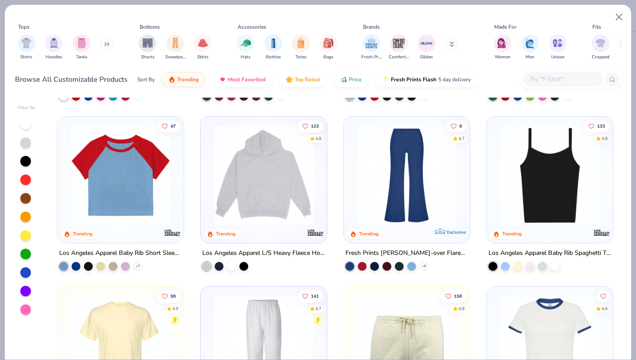
scroll to position [835, 0]
click at [0, 0] on icon at bounding box center [0, 0] width 0 height 0
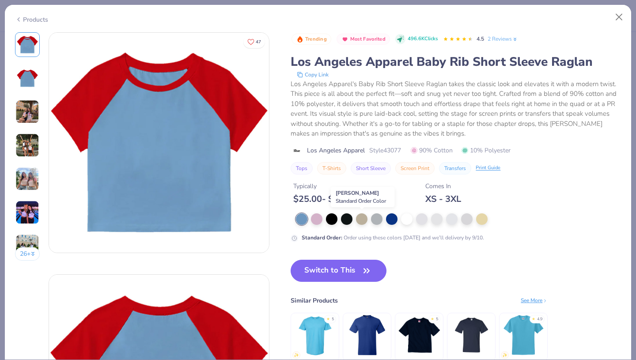
click at [363, 220] on div at bounding box center [361, 218] width 11 height 11
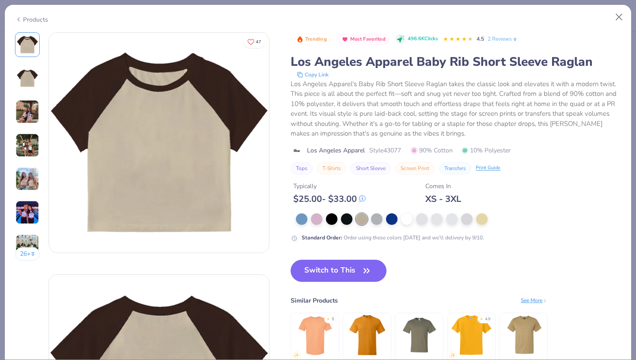
click at [343, 271] on button "Switch to This" at bounding box center [339, 271] width 96 height 22
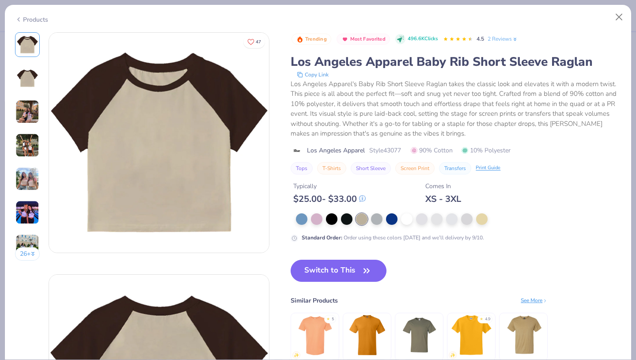
scroll to position [349, 0]
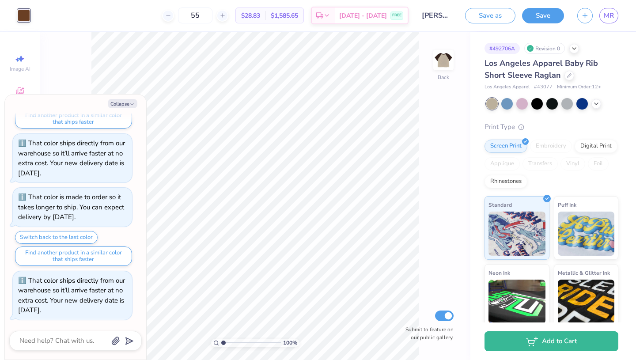
click at [127, 103] on button "Collapse" at bounding box center [123, 103] width 30 height 9
type textarea "x"
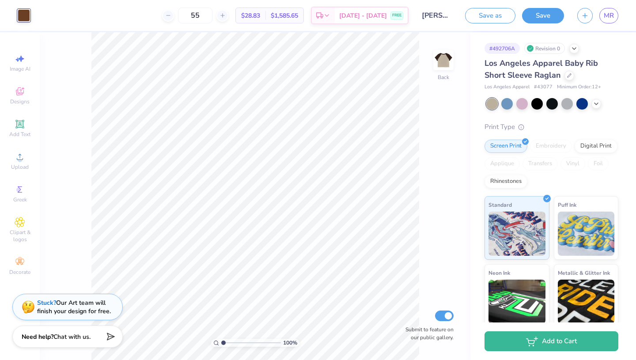
click at [541, 15] on button "Save" at bounding box center [543, 15] width 42 height 15
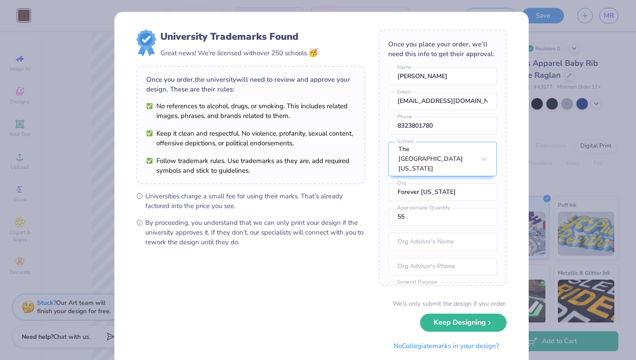
click at [477, 323] on button "Keep Designing" at bounding box center [463, 323] width 87 height 18
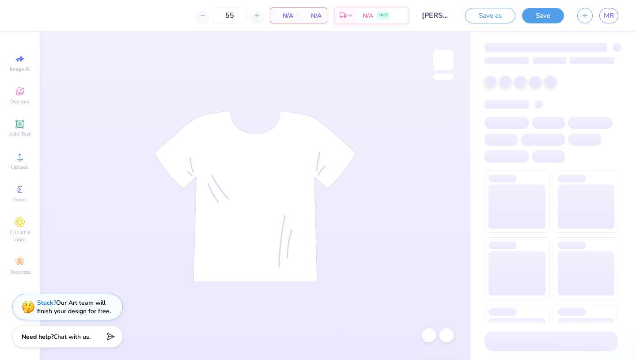
click at [439, 11] on input "[PERSON_NAME] : The [GEOGRAPHIC_DATA][US_STATE]" at bounding box center [436, 16] width 43 height 18
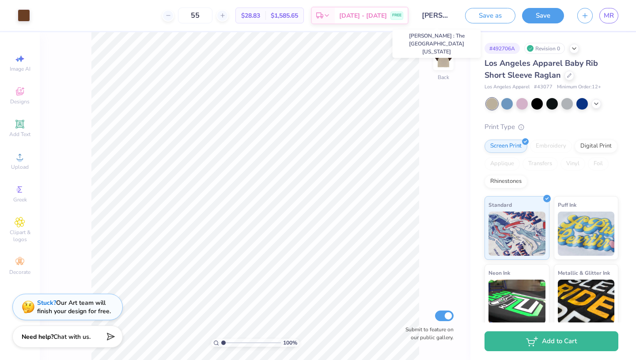
click at [448, 16] on input "[PERSON_NAME] : The [GEOGRAPHIC_DATA][US_STATE]" at bounding box center [436, 16] width 43 height 18
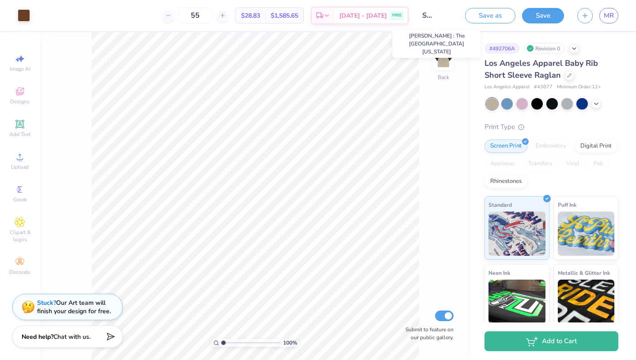
click at [448, 16] on input "[PERSON_NAME] : The [GEOGRAPHIC_DATA][US_STATE]" at bounding box center [436, 16] width 43 height 18
click at [430, 15] on input "[PERSON_NAME] : The [GEOGRAPHIC_DATA][US_STATE]" at bounding box center [436, 16] width 43 height 18
click at [451, 23] on input "[PERSON_NAME] : The [GEOGRAPHIC_DATA][US_STATE]" at bounding box center [436, 16] width 43 height 18
click at [427, 15] on input "[PERSON_NAME] : The [GEOGRAPHIC_DATA][US_STATE]" at bounding box center [436, 16] width 43 height 18
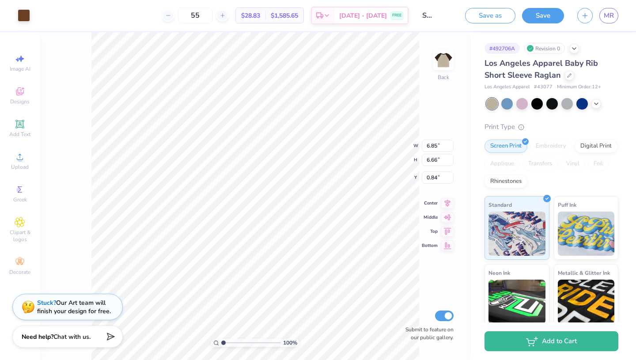
scroll to position [0, 0]
type input "1.67"
click at [432, 17] on input "[PERSON_NAME] : The [GEOGRAPHIC_DATA][US_STATE]" at bounding box center [436, 16] width 43 height 18
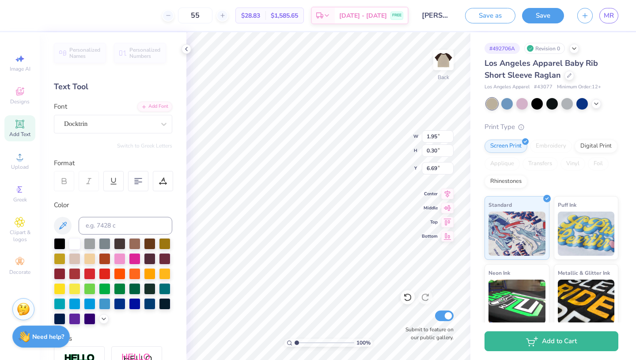
scroll to position [7, 1]
type input "1.95"
type input "0.30"
type input "6.69"
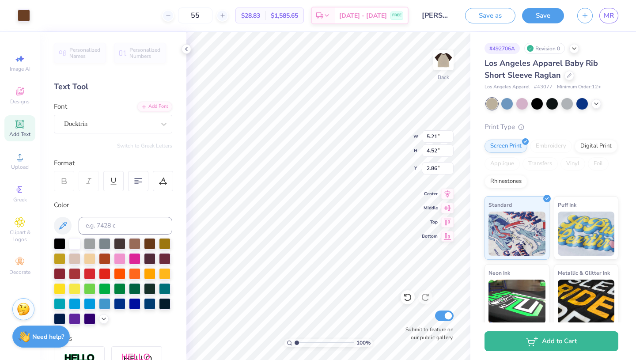
type input "1.95"
type input "0.30"
type input "6.69"
type input "5.21"
type input "4.52"
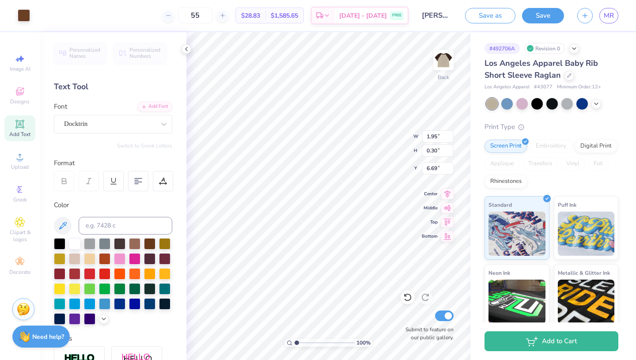
type input "2.86"
type input "1.95"
type input "0.30"
type input "6.70"
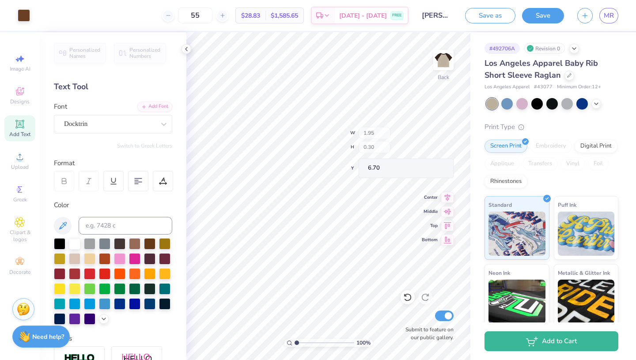
type input "5.21"
type input "4.52"
type input "2.86"
type input "7.60"
type input "8.12"
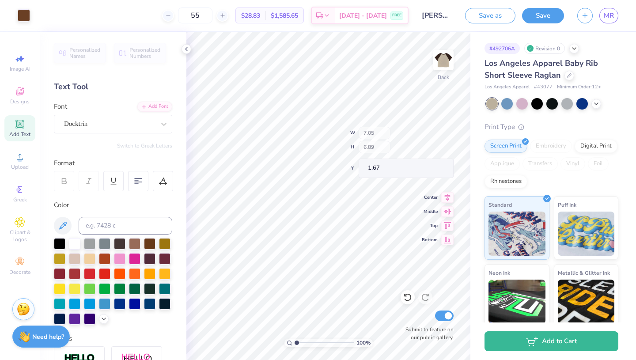
type input "3.00"
click at [185, 47] on icon at bounding box center [186, 48] width 7 height 7
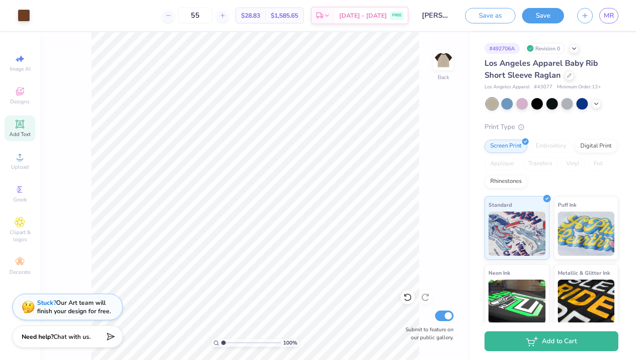
click at [537, 15] on button "Save" at bounding box center [543, 15] width 42 height 15
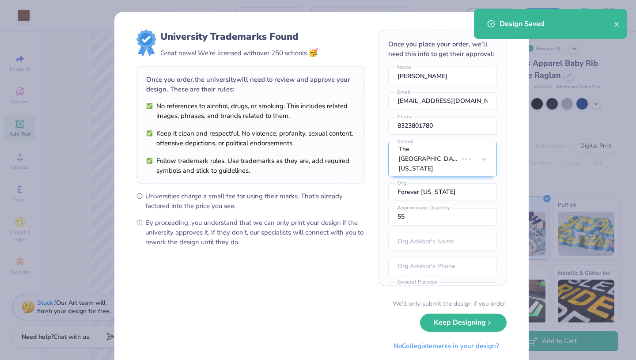
click at [614, 24] on div "Design Saved" at bounding box center [557, 24] width 114 height 11
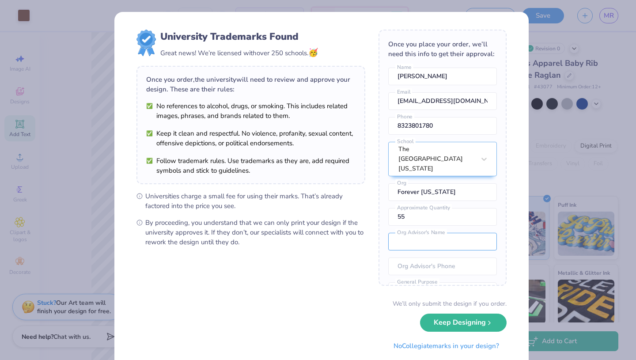
click at [435, 246] on input "text" at bounding box center [442, 242] width 109 height 18
type input "Forever Texas"
click at [459, 321] on button "Keep Designing" at bounding box center [463, 323] width 87 height 18
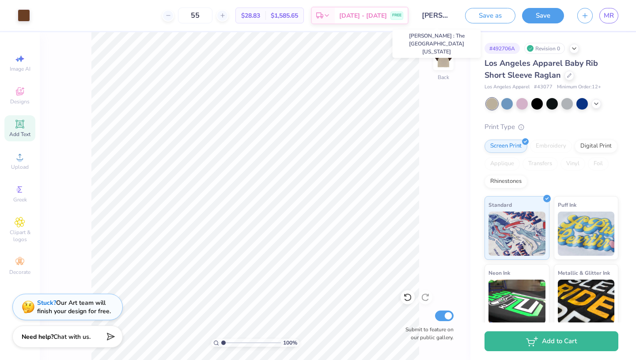
click at [432, 12] on input "[PERSON_NAME] : The [GEOGRAPHIC_DATA][US_STATE]" at bounding box center [436, 16] width 43 height 18
click at [431, 18] on input "[PERSON_NAME] : The [GEOGRAPHIC_DATA][US_STATE]" at bounding box center [436, 16] width 43 height 18
click at [433, 18] on input "[PERSON_NAME] : The [GEOGRAPHIC_DATA][US_STATE]" at bounding box center [436, 16] width 43 height 18
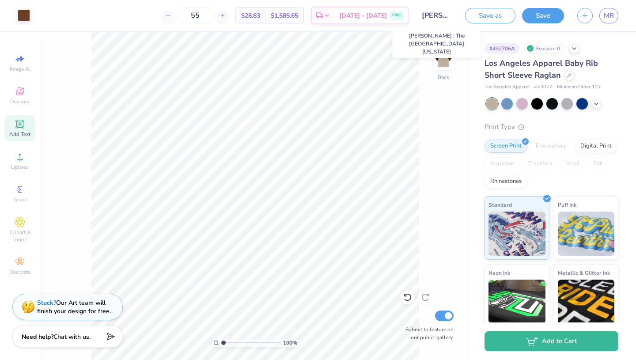
click at [441, 11] on input "[PERSON_NAME] : The [GEOGRAPHIC_DATA][US_STATE]" at bounding box center [436, 16] width 43 height 18
click at [612, 20] on span "MR" at bounding box center [609, 16] width 10 height 10
